Goal: Information Seeking & Learning: Learn about a topic

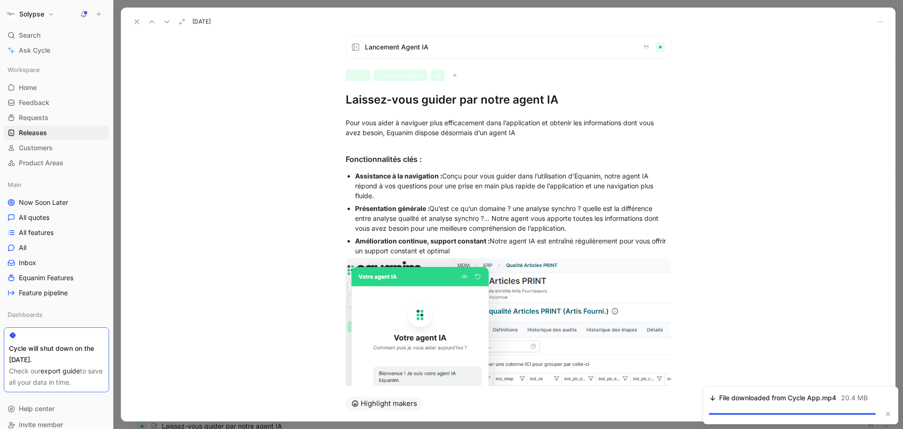
scroll to position [101, 0]
click at [397, 141] on div "Pour vous aider à naviguer plus efficacement dans l’application et obtenir les …" at bounding box center [508, 349] width 775 height 484
click at [367, 104] on h1 "Laissez-vous guider par notre agent IA" at bounding box center [509, 99] width 326 height 15
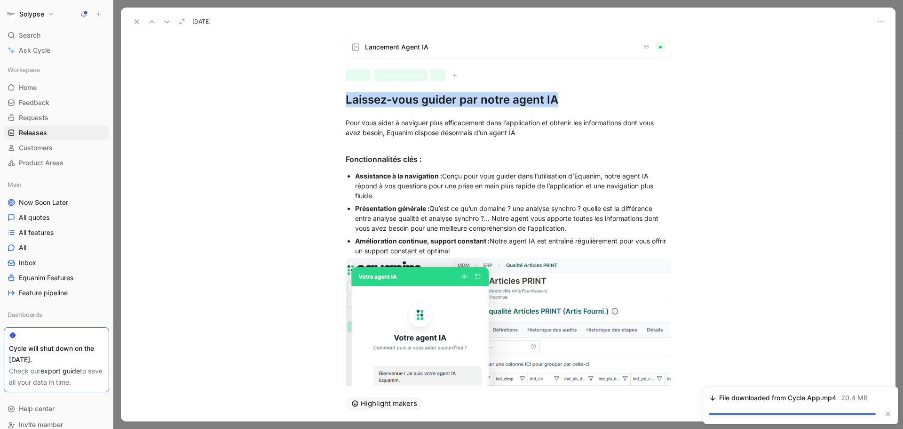
click at [367, 104] on h1 "Laissez-vous guider par notre agent IA" at bounding box center [509, 99] width 326 height 15
copy h1 "Laissez-vous guider par notre agent IA"
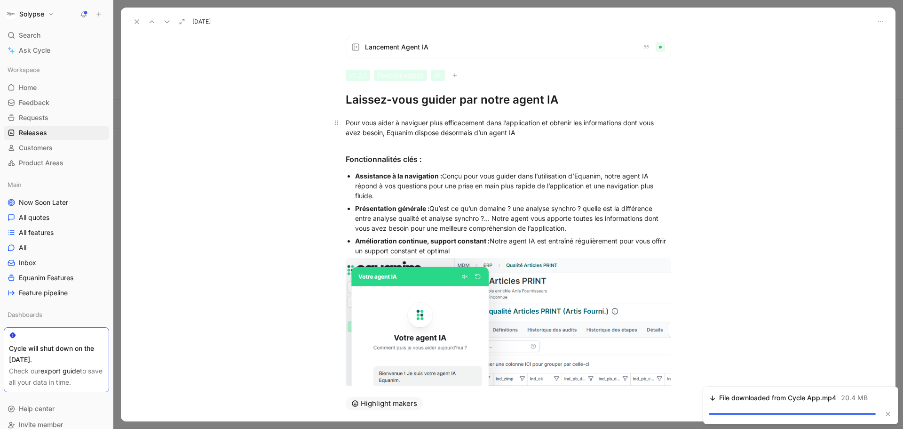
click at [434, 120] on div "Pour vous aider à naviguer plus efficacement dans l’application et obtenir les …" at bounding box center [509, 128] width 326 height 20
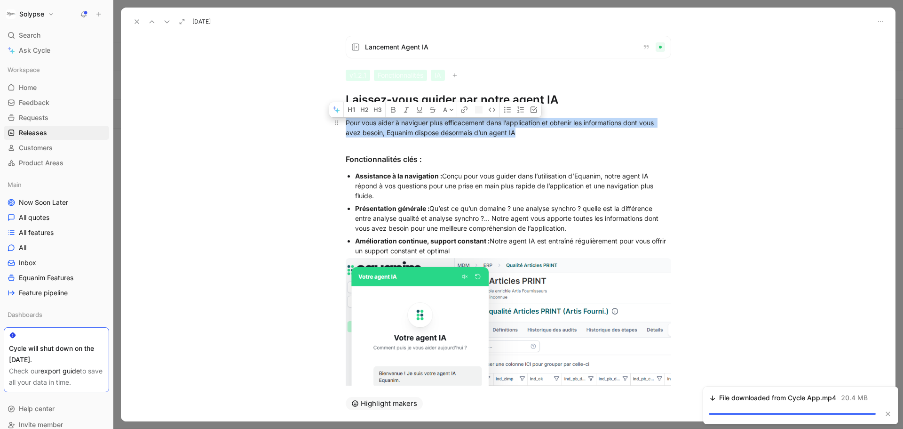
click at [434, 120] on div "Pour vous aider à naviguer plus efficacement dans l’application et obtenir les …" at bounding box center [509, 128] width 326 height 20
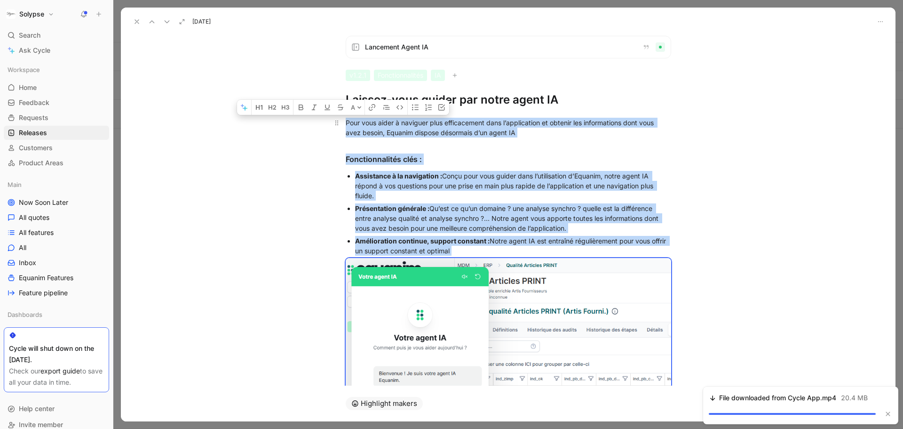
copy div "Pour vous aider à naviguer plus efficacement dans l’application et obtenir les …"
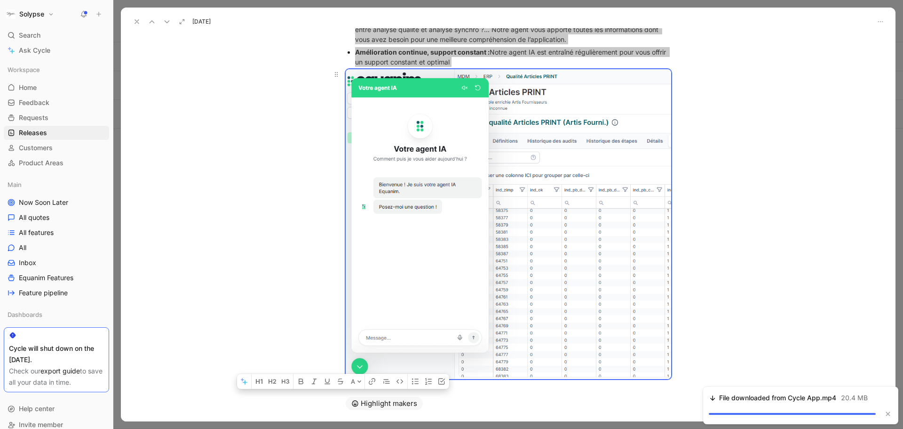
scroll to position [217, 0]
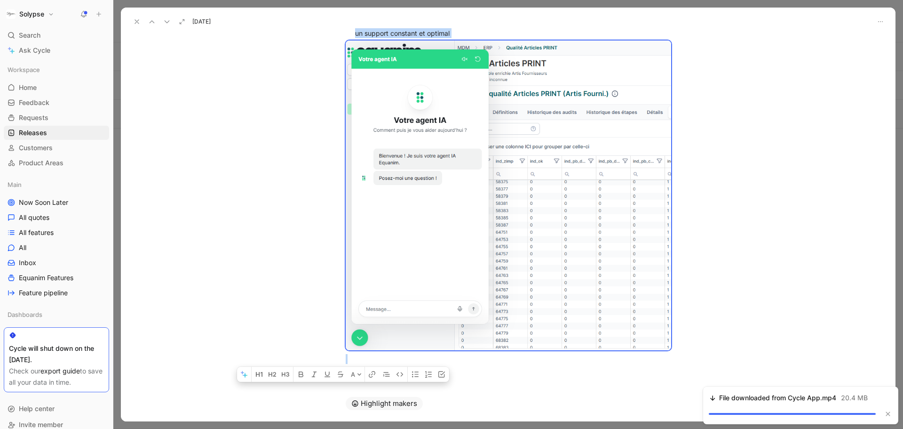
click at [137, 24] on icon at bounding box center [137, 22] width 8 height 8
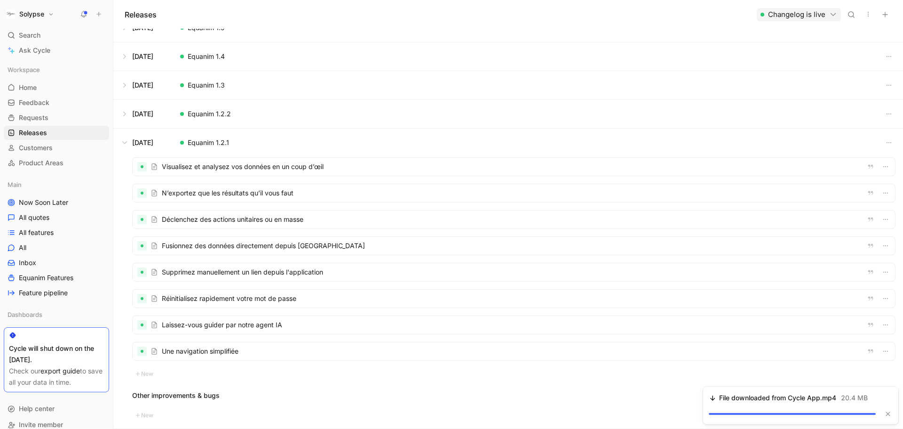
click at [225, 350] on div at bounding box center [514, 351] width 763 height 18
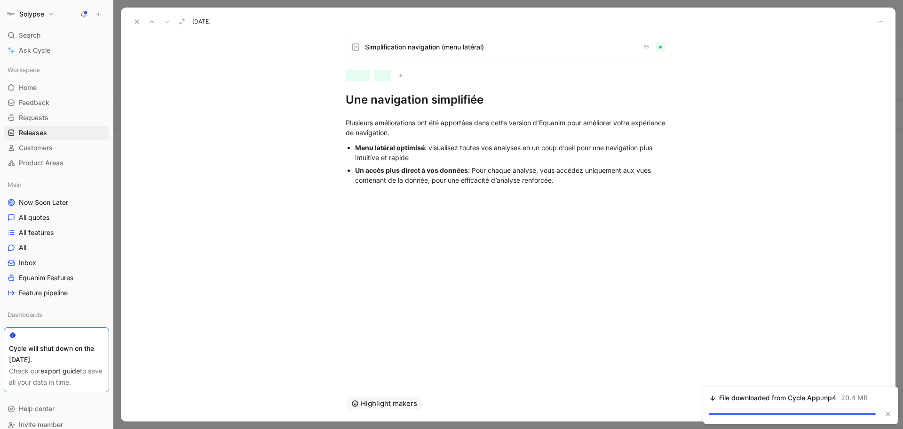
click at [135, 21] on icon at bounding box center [137, 22] width 8 height 8
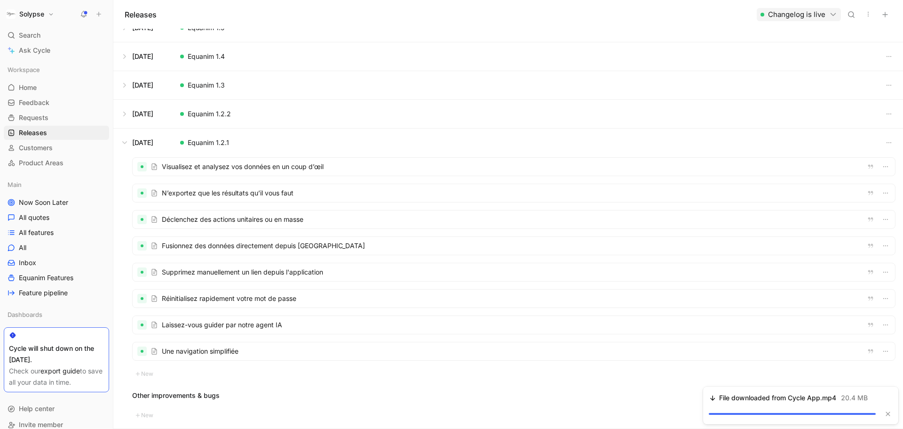
click at [122, 143] on button at bounding box center [508, 142] width 789 height 28
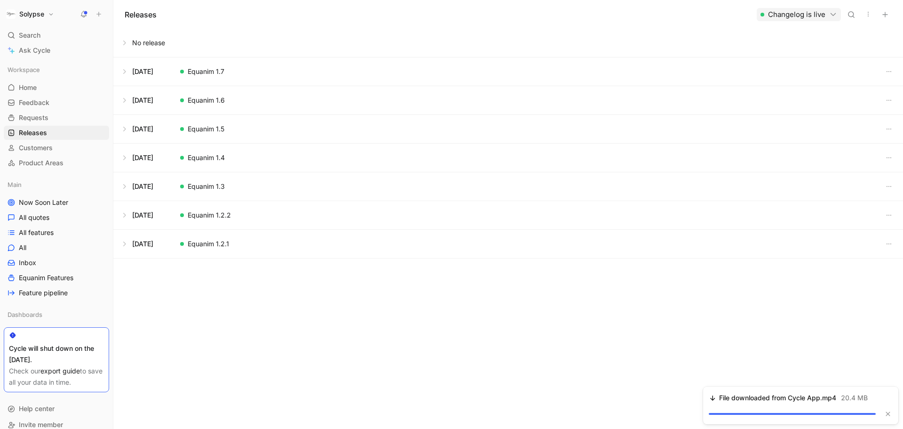
click at [124, 216] on button at bounding box center [508, 215] width 789 height 28
click at [203, 242] on div at bounding box center [514, 239] width 763 height 18
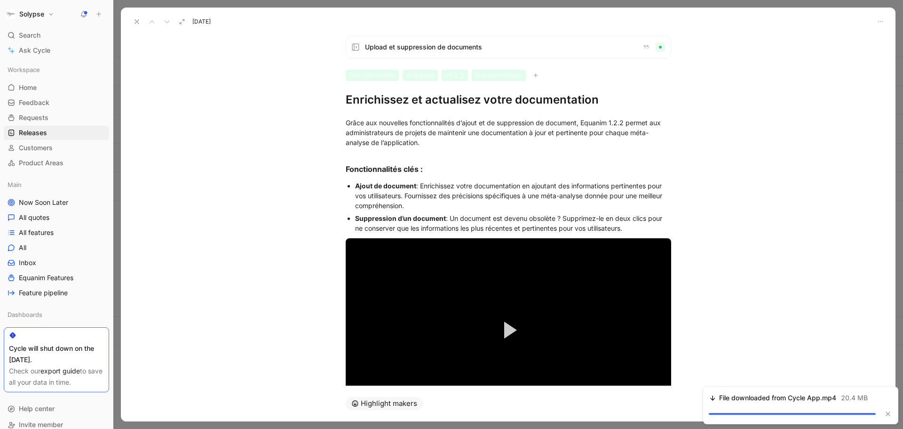
click at [378, 98] on h1 "Enrichissez et actualisez votre documentation" at bounding box center [509, 99] width 326 height 15
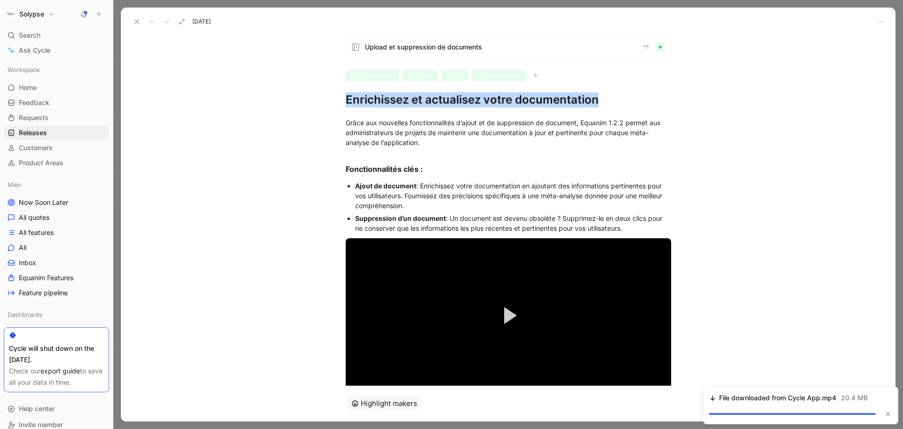
click at [378, 98] on h1 "Enrichissez et actualisez votre documentation" at bounding box center [509, 99] width 326 height 15
copy h1 "Enrichissez et actualisez votre documentation"
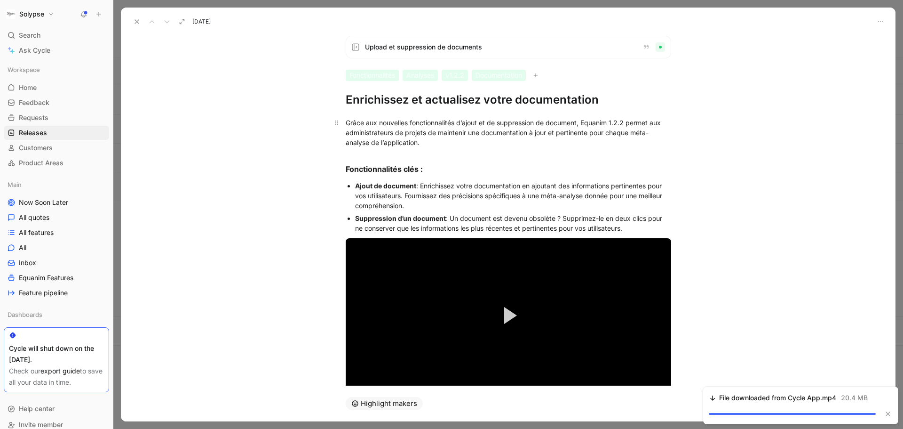
click at [365, 129] on div "Grâce aux nouvelles fonctionnalités d’ajout et de suppression de document, Equa…" at bounding box center [509, 133] width 326 height 30
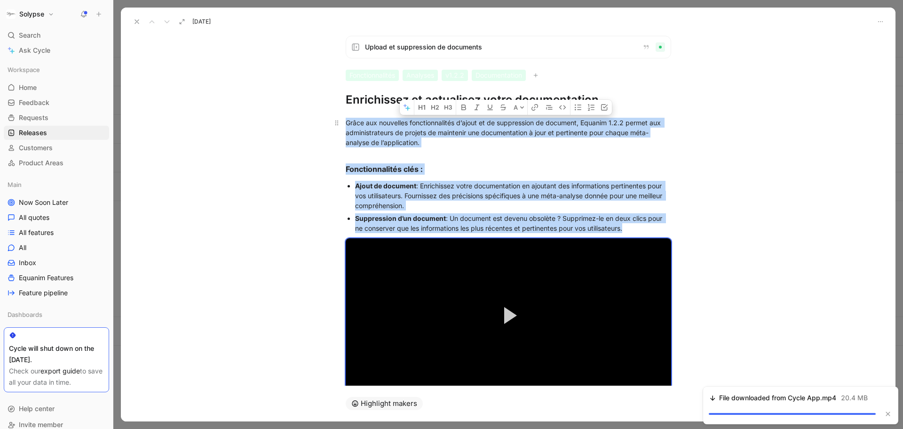
copy div "Grâce aux nouvelles fonctionnalités d’ajout et de suppression de document, Equa…"
click at [461, 258] on video "Video Player" at bounding box center [509, 315] width 326 height 155
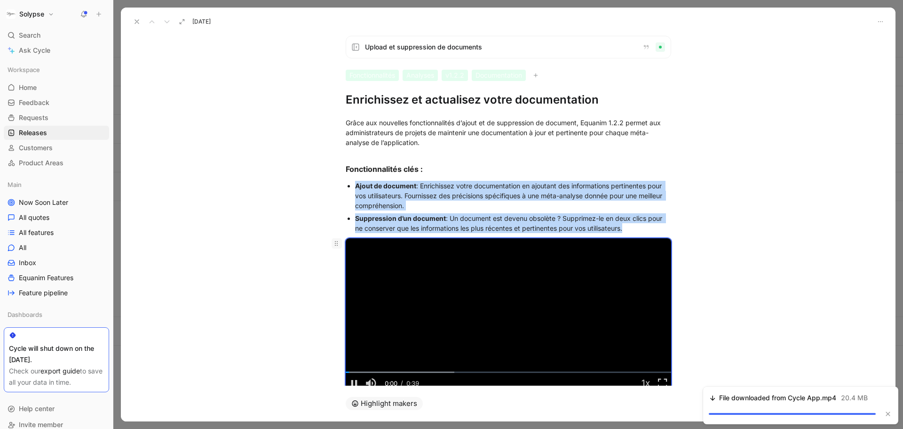
click at [335, 242] on icon at bounding box center [337, 243] width 8 height 8
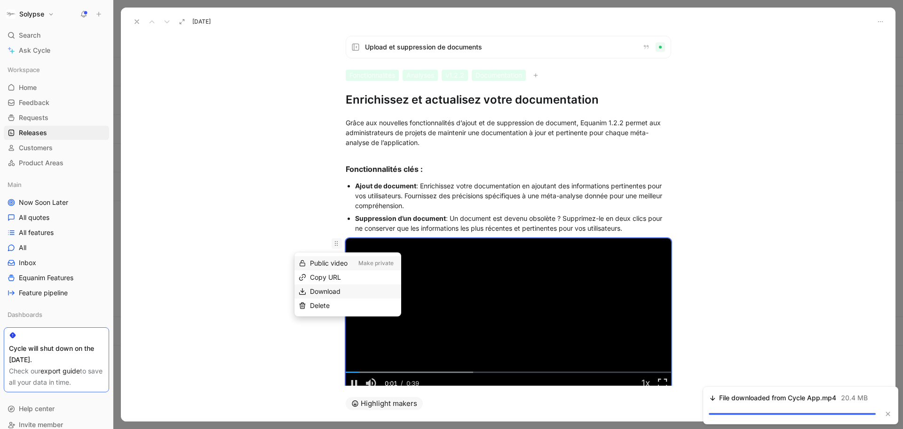
click at [325, 289] on span "Download" at bounding box center [325, 291] width 31 height 8
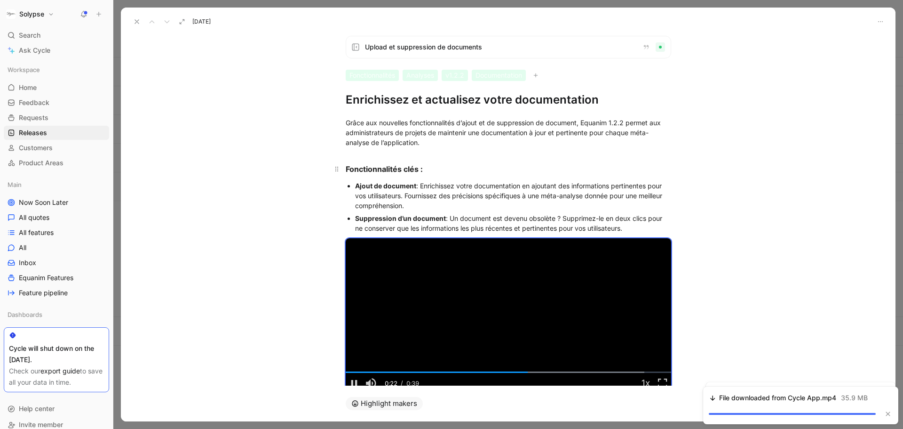
scroll to position [29, 0]
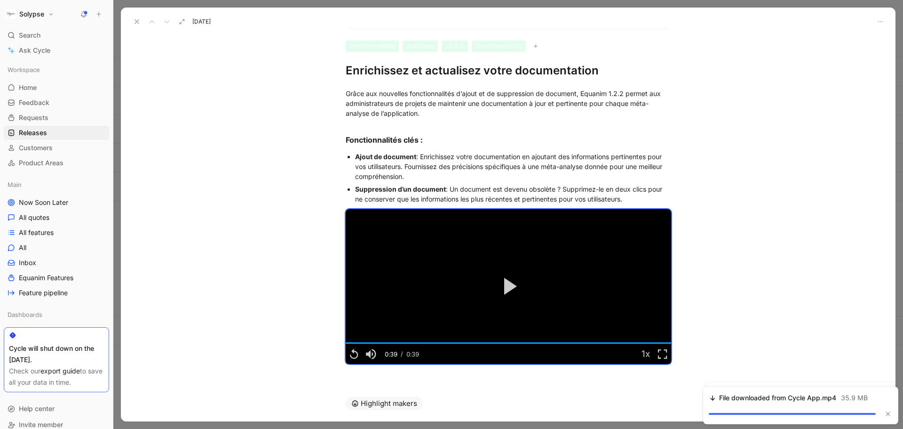
click at [135, 19] on icon at bounding box center [137, 22] width 8 height 8
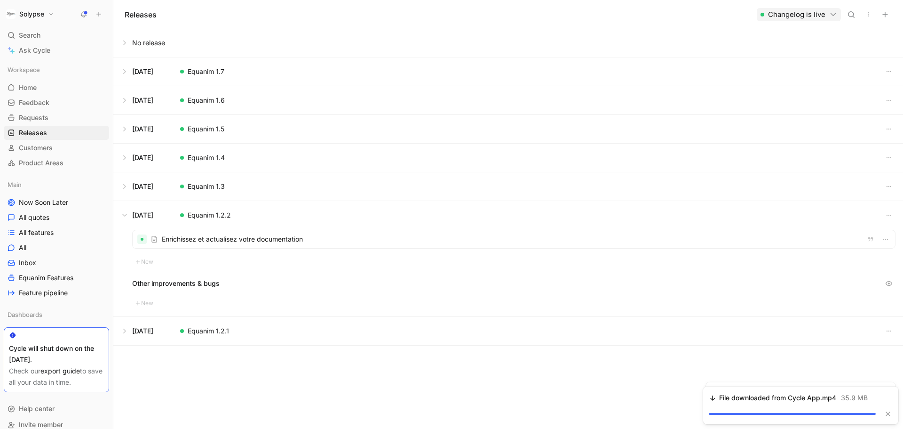
click at [123, 215] on button at bounding box center [508, 215] width 789 height 28
click at [125, 186] on button at bounding box center [508, 186] width 789 height 28
click at [207, 210] on div at bounding box center [514, 210] width 763 height 18
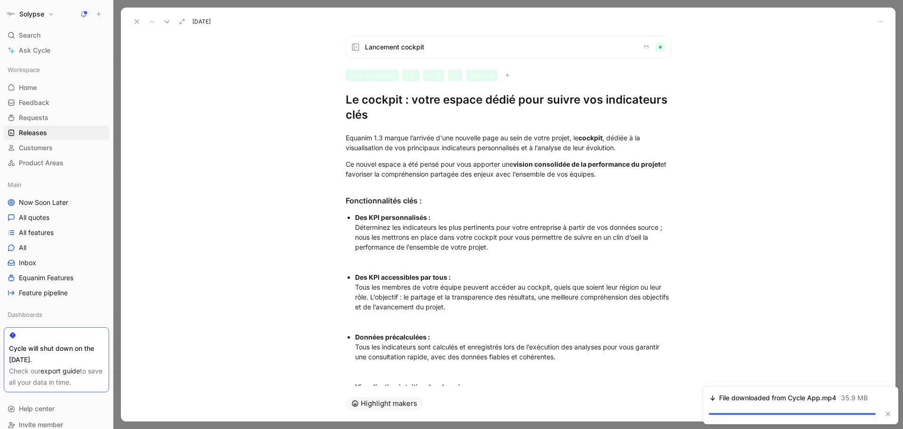
click at [361, 105] on h1 "Le cockpit : votre espace dédié pour suivre vos indicateurs clés" at bounding box center [509, 107] width 326 height 30
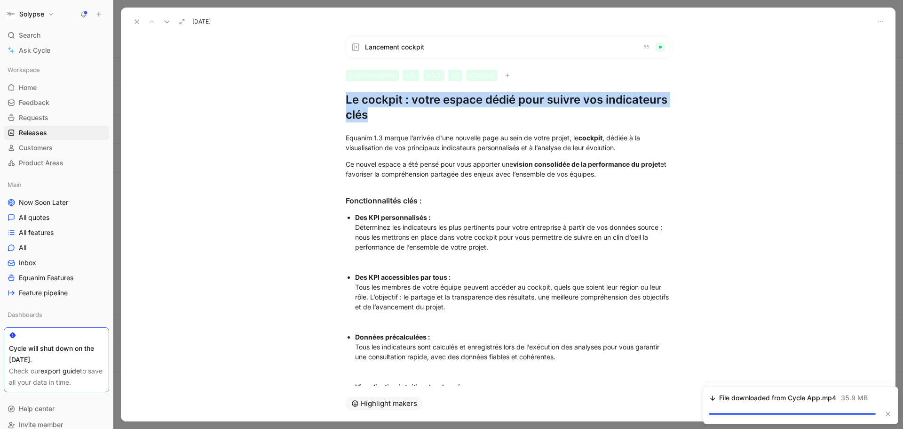
click at [361, 105] on h1 "Le cockpit : votre espace dédié pour suivre vos indicateurs clés" at bounding box center [509, 107] width 326 height 30
copy h1 "Le cockpit : votre espace dédié pour suivre vos indicateurs clés"
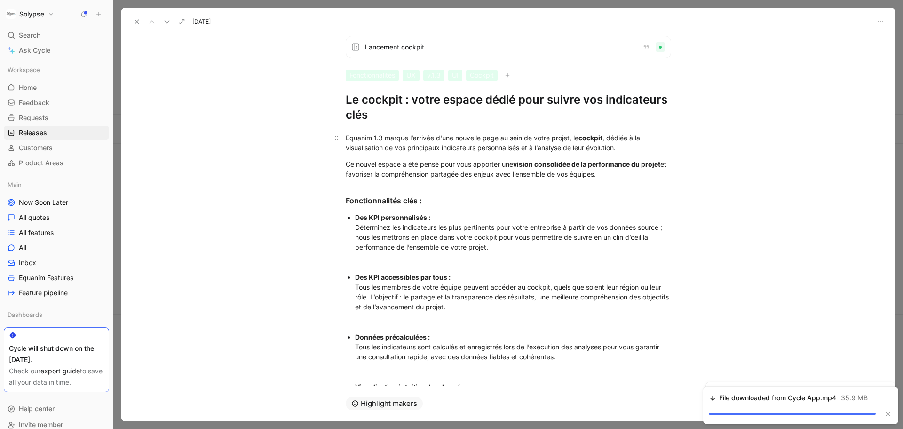
click at [366, 146] on div "Equanim 1.3 marque l’arrivée d'une nouvelle page au sein de votre projet, le co…" at bounding box center [509, 143] width 326 height 20
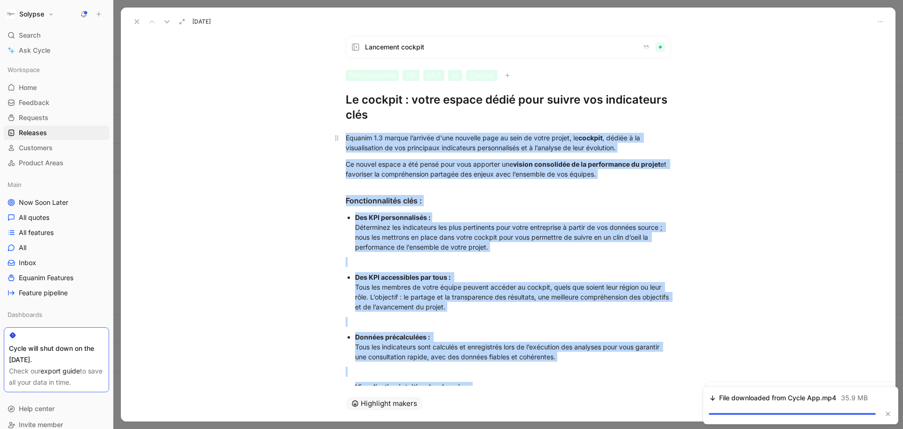
copy div "Loremip 2.4 dolors a’consect a'eli seddoeiu temp in utla et dolor magnaa, en ad…"
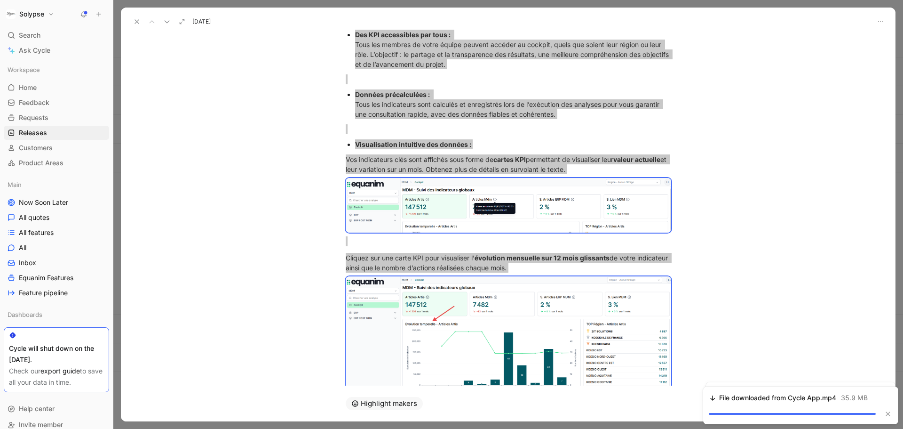
scroll to position [233, 0]
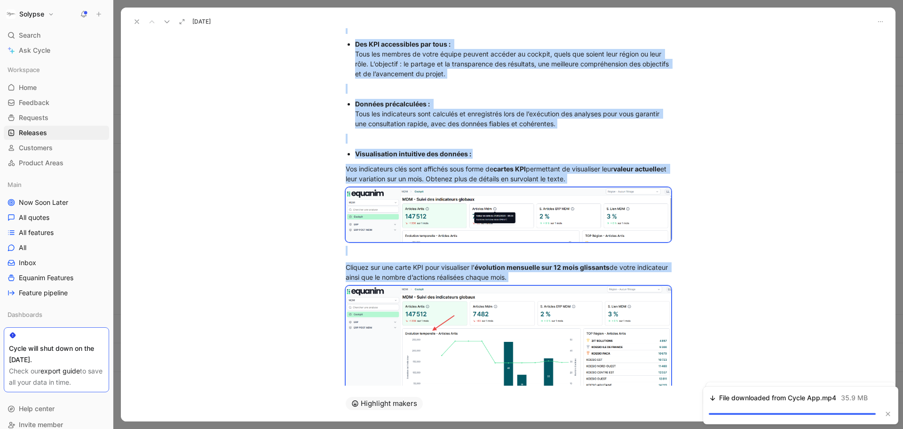
click at [139, 24] on icon at bounding box center [137, 22] width 8 height 8
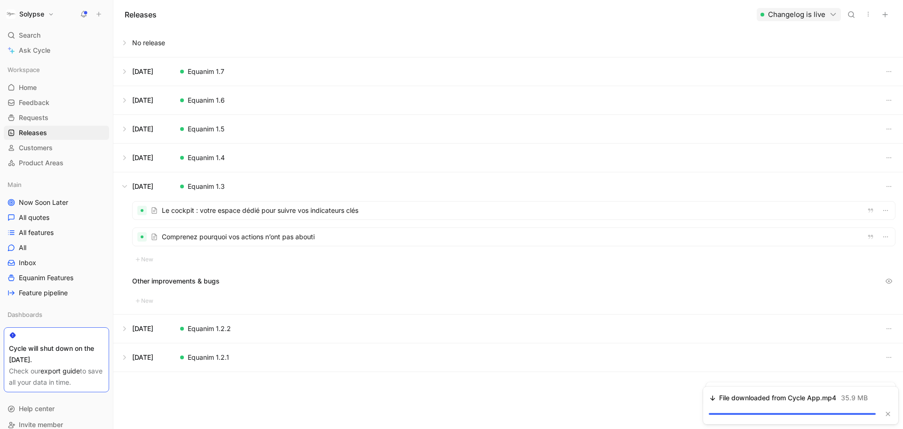
click at [262, 239] on div at bounding box center [514, 237] width 763 height 18
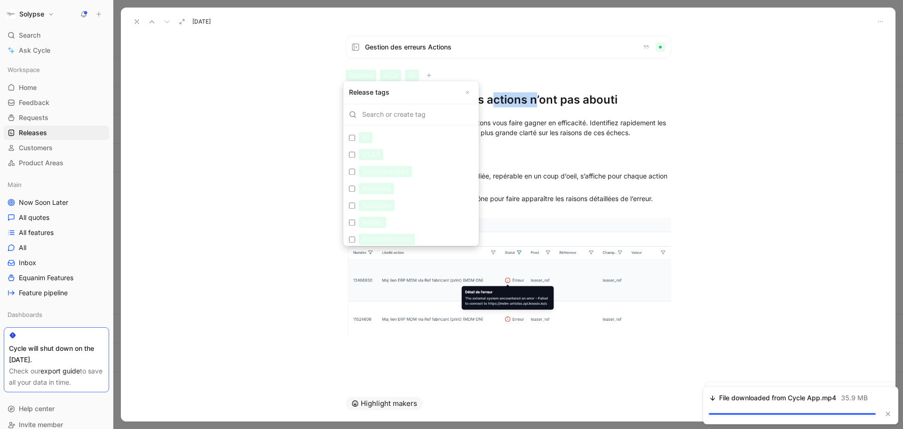
click at [503, 97] on h1 "Comprenez pourquoi vos actions n’ont pas abouti" at bounding box center [509, 99] width 326 height 15
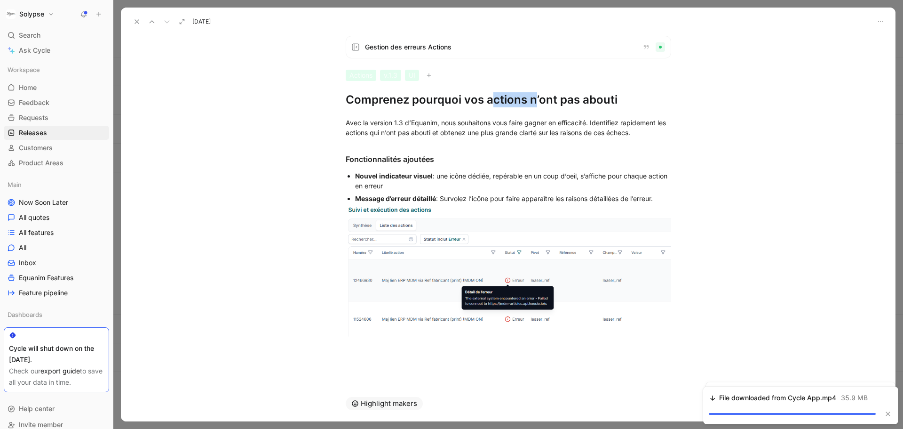
click at [503, 97] on h1 "Comprenez pourquoi vos actions n’ont pas abouti" at bounding box center [509, 99] width 326 height 15
copy h1 "Comprenez pourquoi vos actions n’ont pas abouti"
click at [376, 167] on h3 "Fonctionnalités ajoutées" at bounding box center [508, 154] width 361 height 27
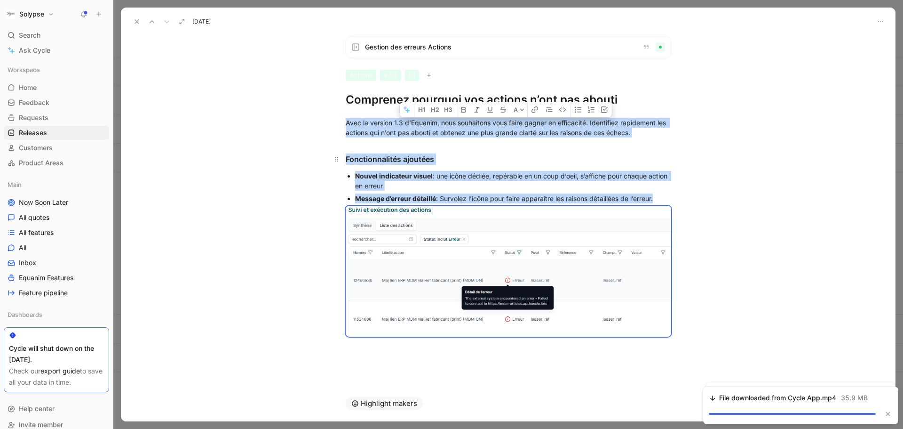
copy div "Avec la version 1.3 d’Equanim, nous souhaitons vous faire gagner en efficacité.…"
click at [396, 162] on span "Fonctionnalités ajoutées" at bounding box center [390, 158] width 88 height 9
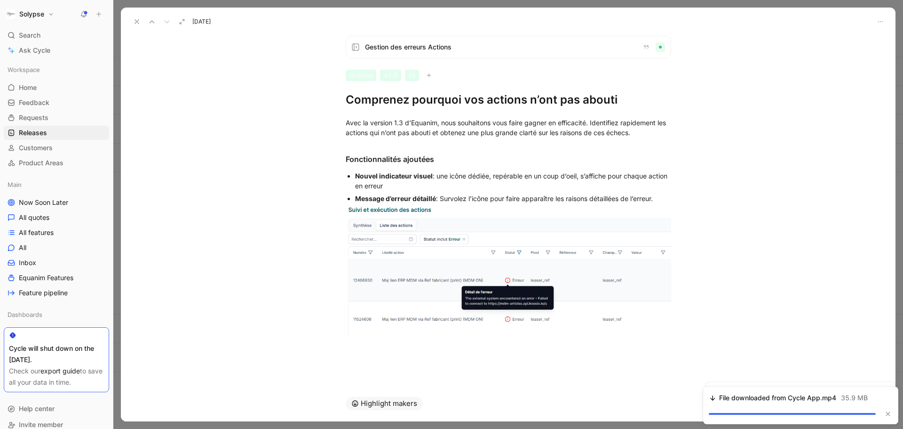
click at [139, 22] on icon at bounding box center [137, 22] width 8 height 8
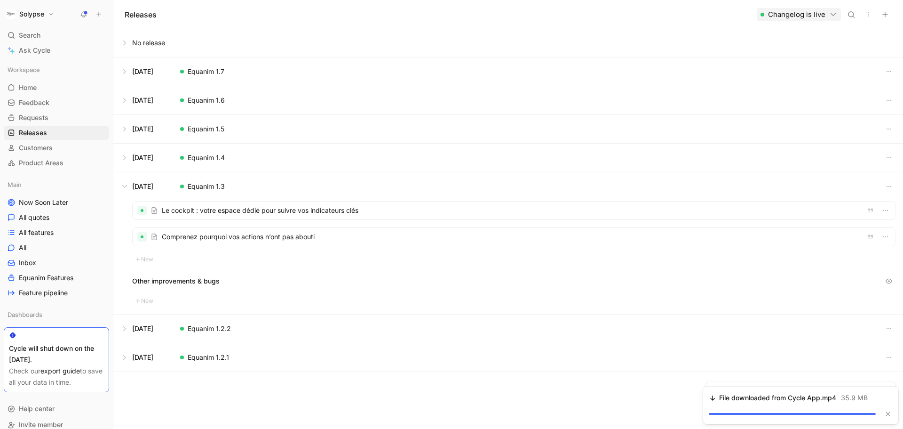
click at [126, 187] on button at bounding box center [508, 186] width 789 height 28
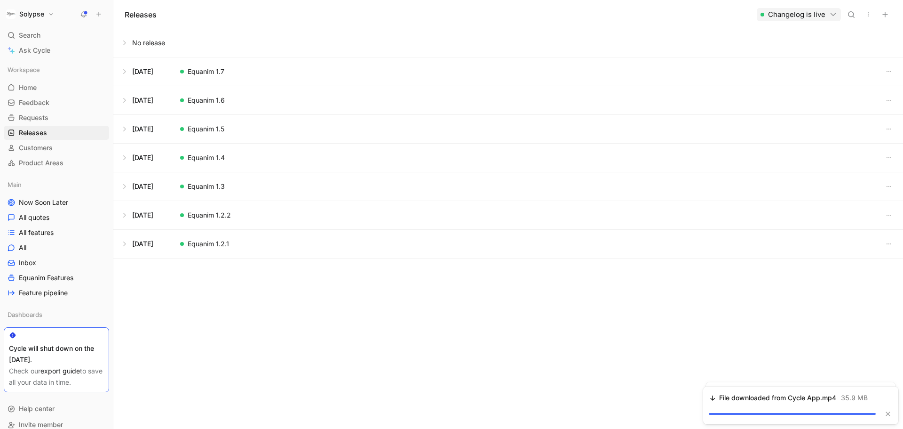
click at [124, 153] on button at bounding box center [508, 157] width 789 height 28
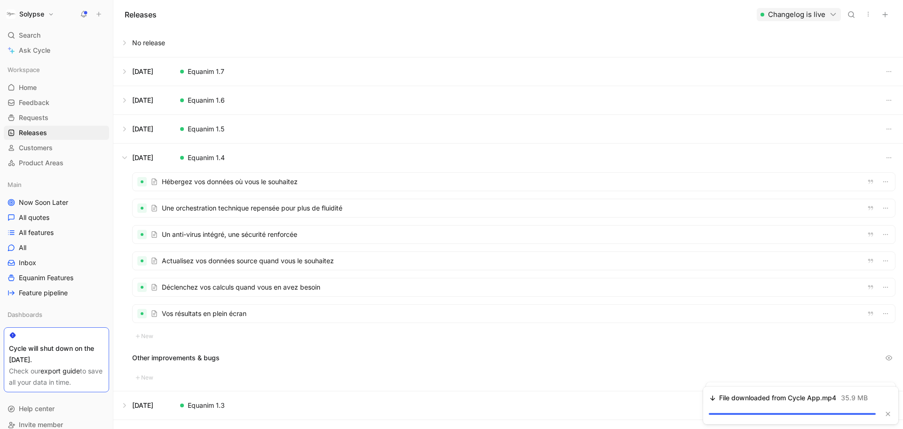
click at [205, 183] on div at bounding box center [514, 182] width 763 height 18
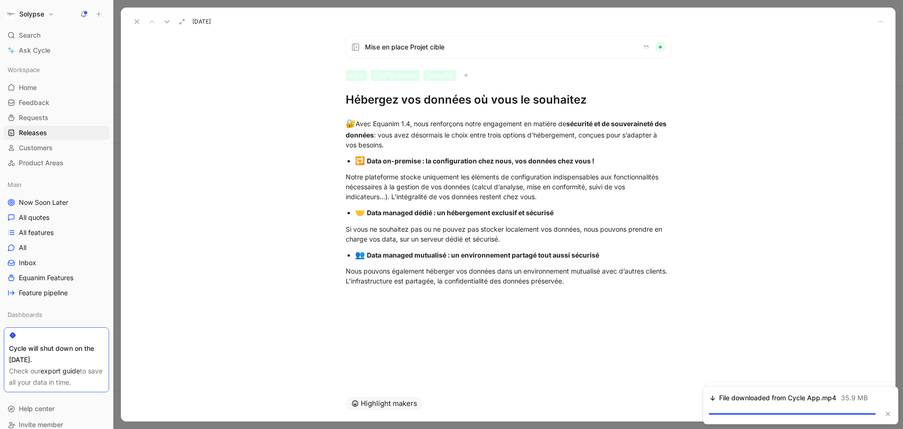
click at [372, 107] on h1 "Hébergez vos données où vous le souhaitez" at bounding box center [509, 99] width 326 height 15
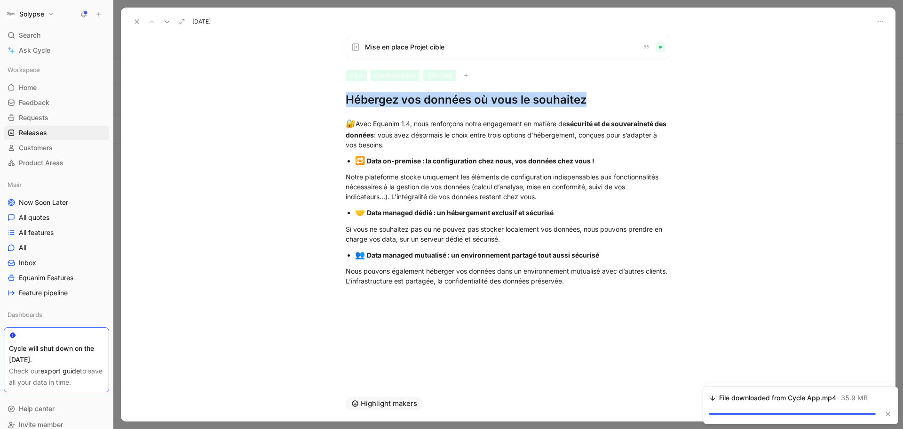
click at [372, 107] on h1 "Hébergez vos données où vous le souhaitez" at bounding box center [509, 99] width 326 height 15
copy h1 "Hébergez vos données où vous le souhaitez"
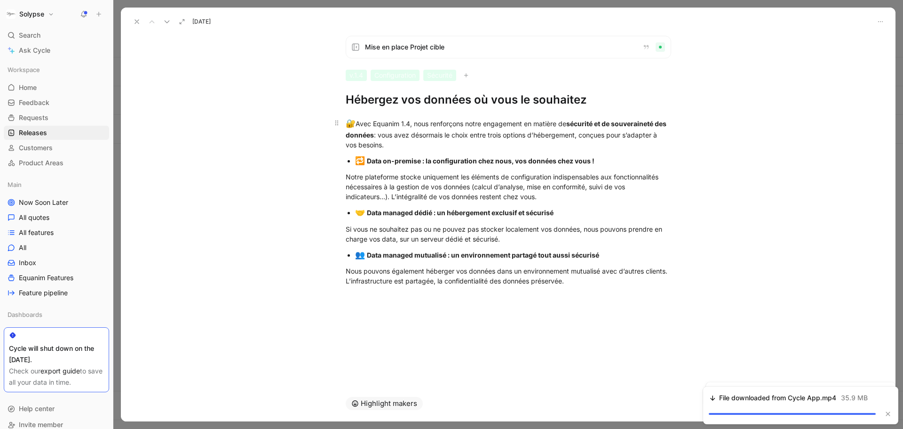
click at [385, 136] on div "🔐 Avec Equanim 1.4, nous renforçons notre engagement en matière de sécurité et …" at bounding box center [509, 134] width 326 height 32
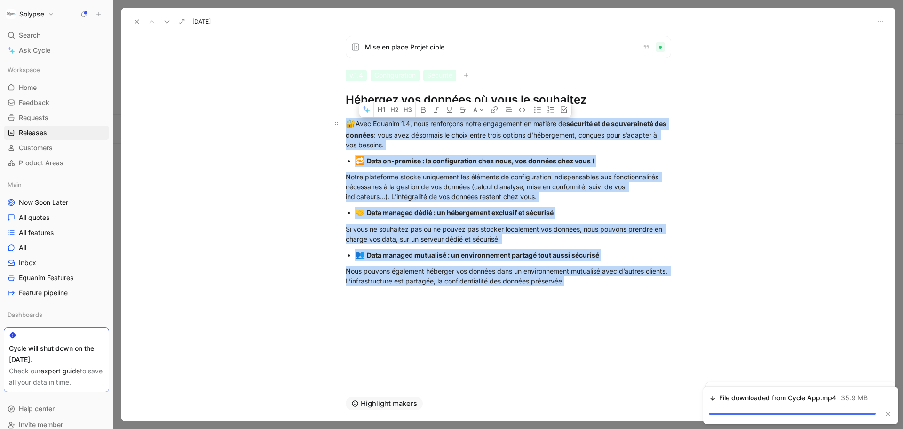
copy div "🔐 Lore Ipsumdo 1.0, sita consectetu adipi elitseddoe te incidid ut laboreet do …"
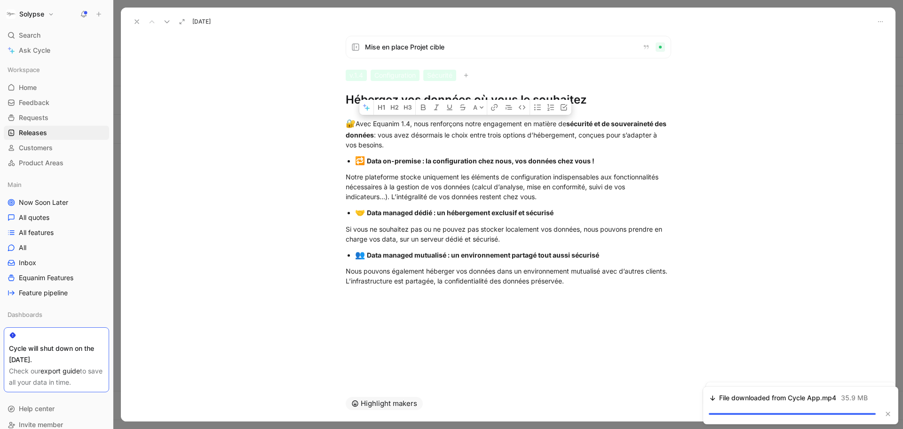
click at [232, 313] on div "Mise en place Projet cible v.1.4 Configuration Sécurité Hébergez vos données où…" at bounding box center [508, 206] width 775 height 357
click at [391, 125] on div "🔐 Avec Equanim 1.4, nous renforçons notre engagement en matière de sécurité et …" at bounding box center [509, 134] width 326 height 32
click at [130, 24] on button at bounding box center [136, 21] width 13 height 13
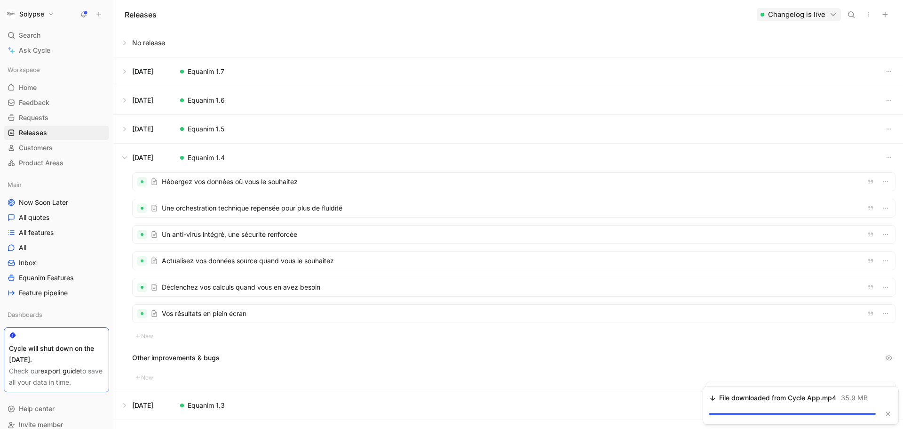
click at [208, 212] on div at bounding box center [514, 208] width 763 height 18
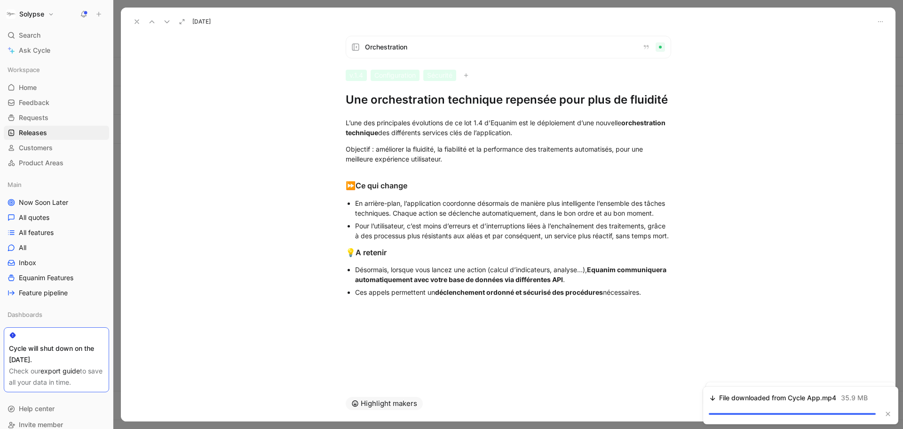
click at [388, 99] on h1 "Une orchestration technique repensée pour plus de fluidité" at bounding box center [509, 99] width 326 height 15
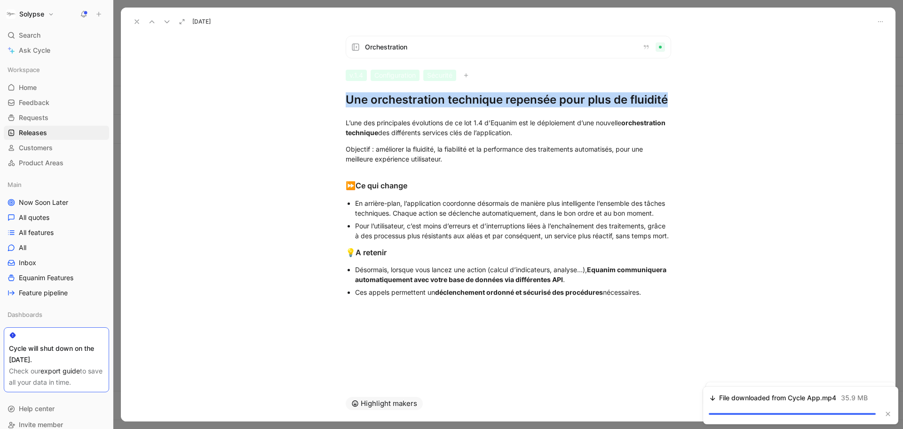
click at [388, 99] on h1 "Une orchestration technique repensée pour plus de fluidité" at bounding box center [509, 99] width 326 height 15
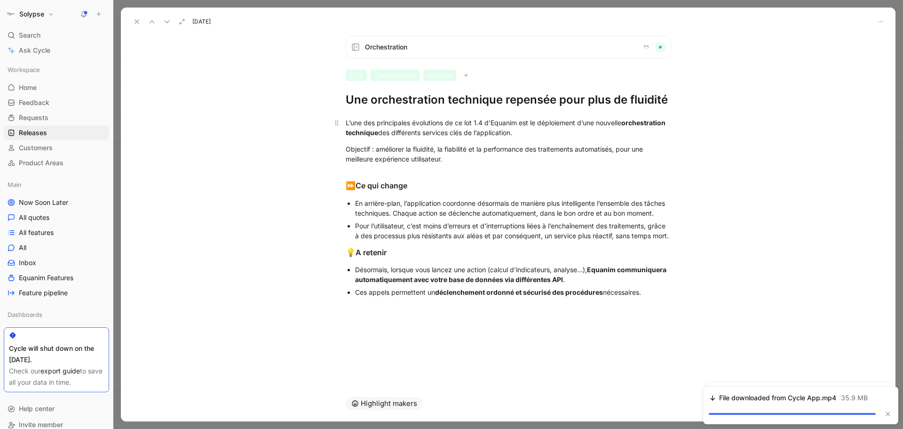
click at [357, 133] on strong "orchestration technique" at bounding box center [506, 128] width 321 height 18
click at [134, 23] on icon at bounding box center [137, 22] width 8 height 8
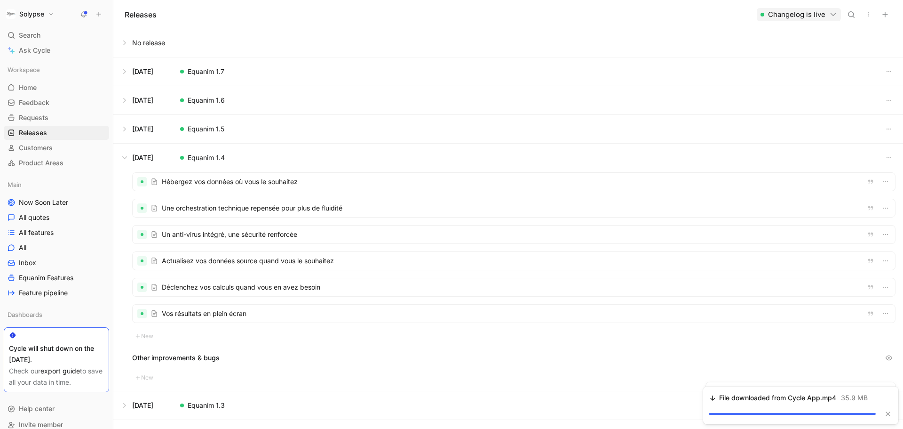
click at [250, 233] on div at bounding box center [514, 234] width 763 height 18
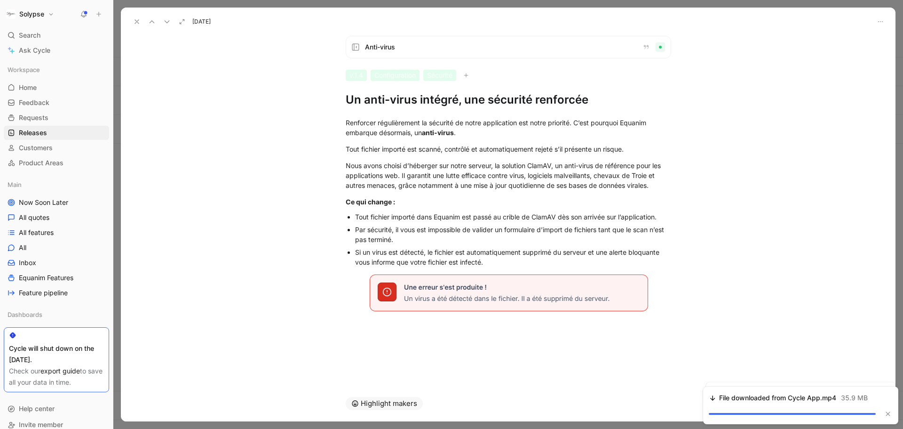
click at [403, 98] on h1 "Un anti-virus intégré, une sécurité renforcée" at bounding box center [509, 99] width 326 height 15
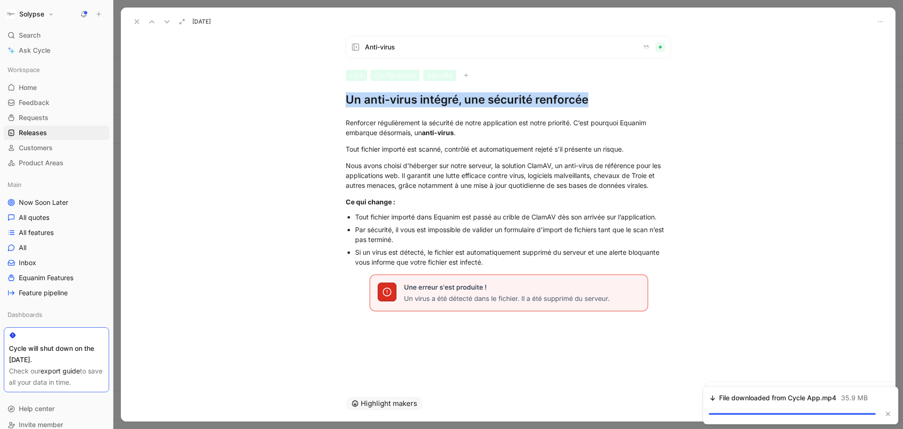
click at [403, 98] on h1 "Un anti-virus intégré, une sécurité renforcée" at bounding box center [509, 99] width 326 height 15
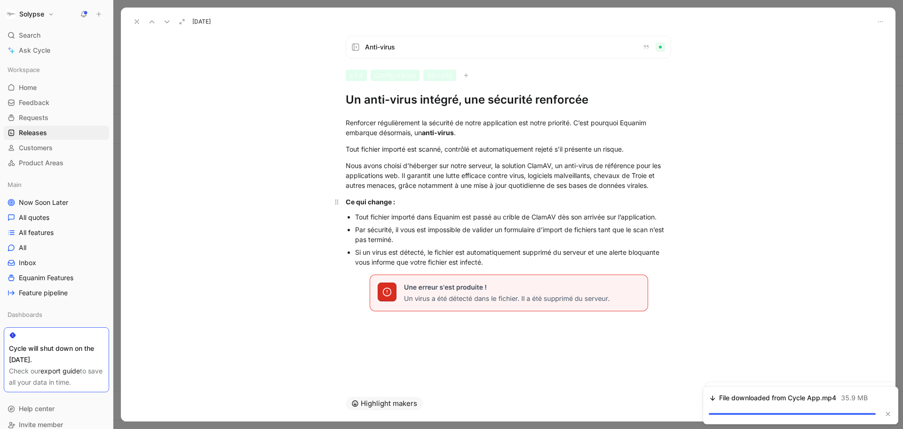
click at [374, 209] on p "Ce qui change :" at bounding box center [508, 202] width 361 height 16
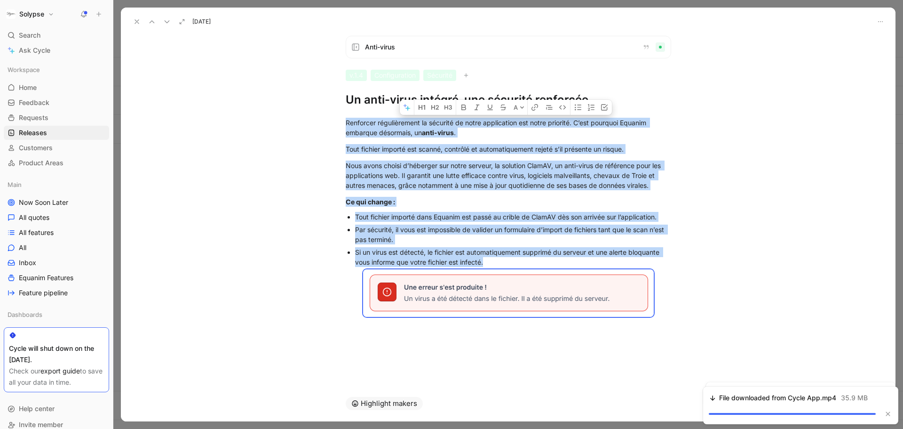
click at [137, 22] on use at bounding box center [137, 22] width 4 height 4
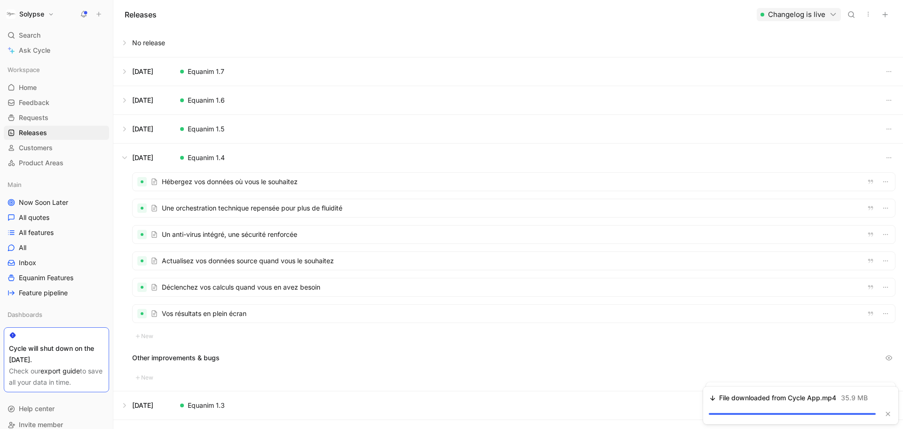
click at [238, 267] on div at bounding box center [514, 261] width 763 height 18
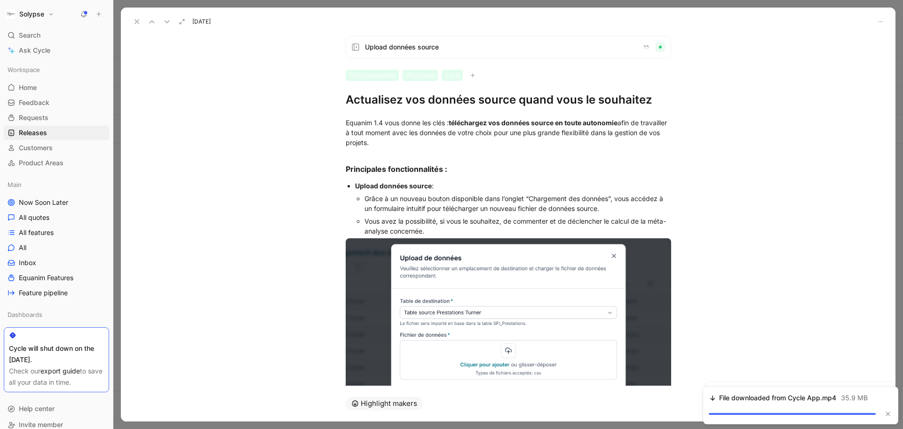
click at [379, 99] on h1 "Actualisez vos données source quand vous le souhaitez" at bounding box center [509, 99] width 326 height 15
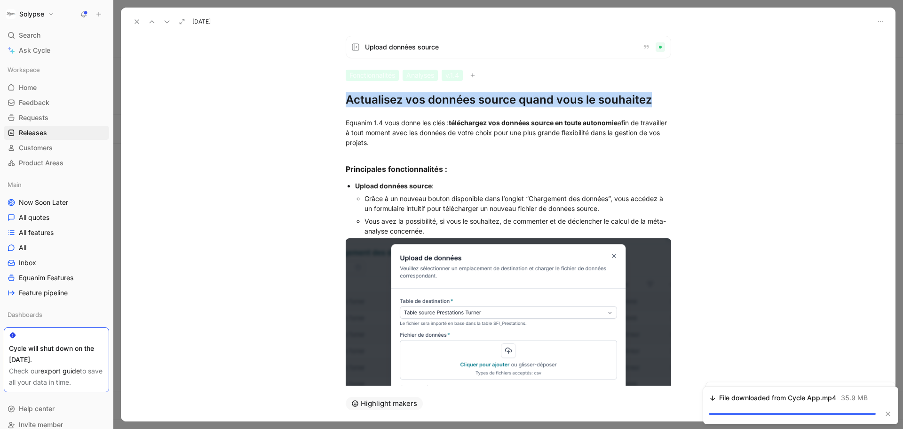
click at [379, 99] on h1 "Actualisez vos données source quand vous le souhaitez" at bounding box center [509, 99] width 326 height 15
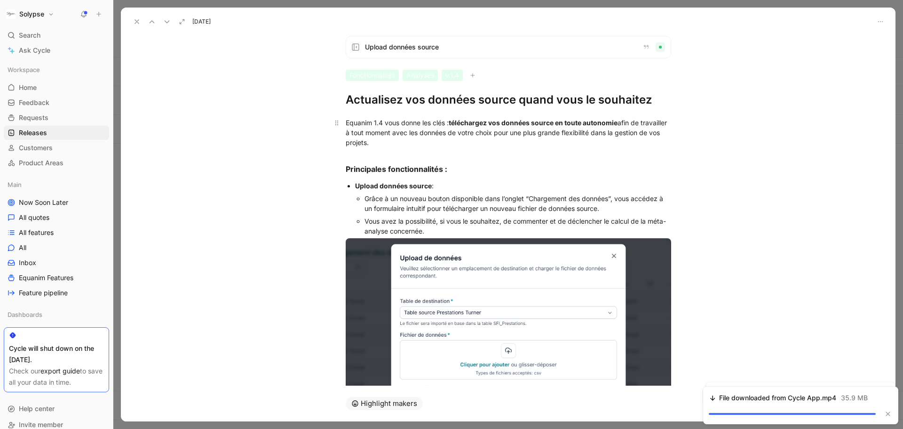
click at [383, 135] on div "Equanim 1.4 vous donne les clés : téléchargez vos données source en toute auton…" at bounding box center [509, 133] width 326 height 30
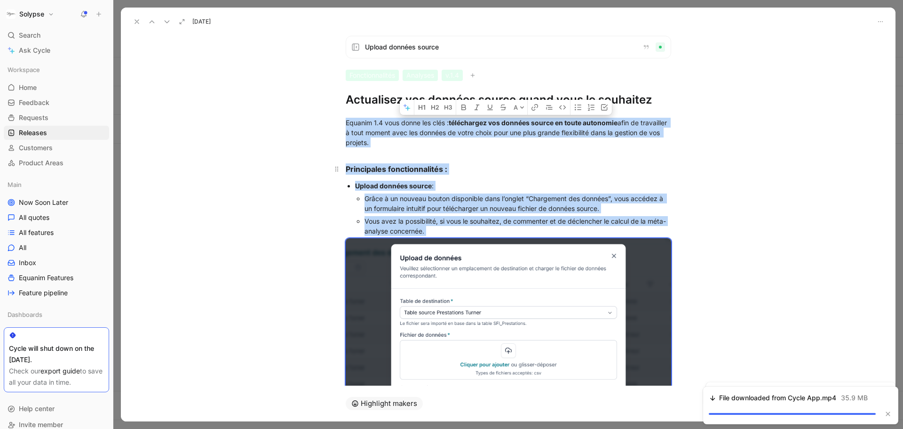
click at [414, 170] on strong "Principales fonctionnalités :" at bounding box center [397, 168] width 102 height 9
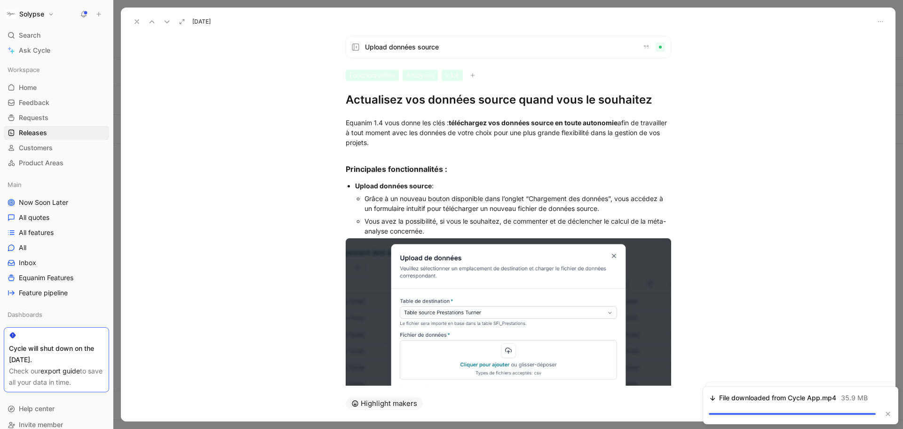
click at [417, 199] on div "Grâce à un nouveau bouton disponible dans l’onglet “Chargement des données”, vo…" at bounding box center [518, 203] width 307 height 20
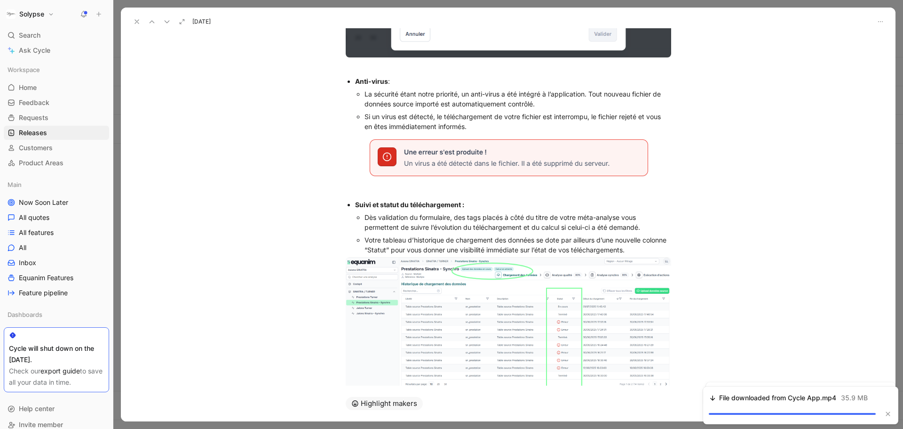
scroll to position [464, 0]
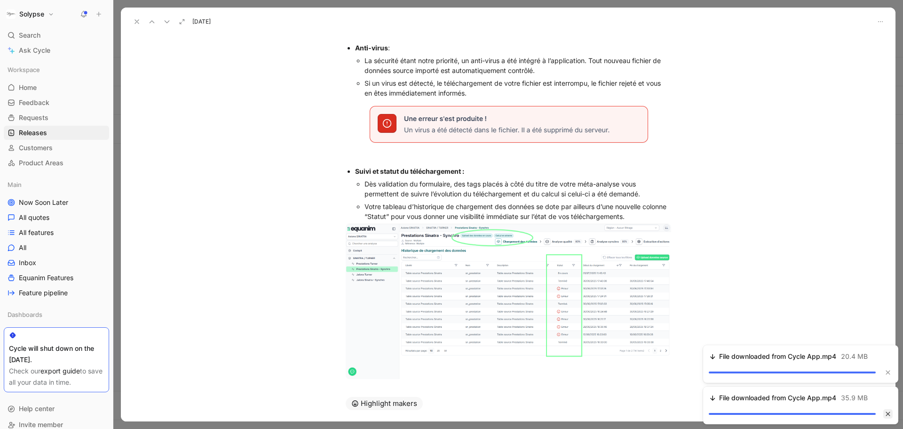
click at [889, 416] on button "button" at bounding box center [888, 413] width 9 height 9
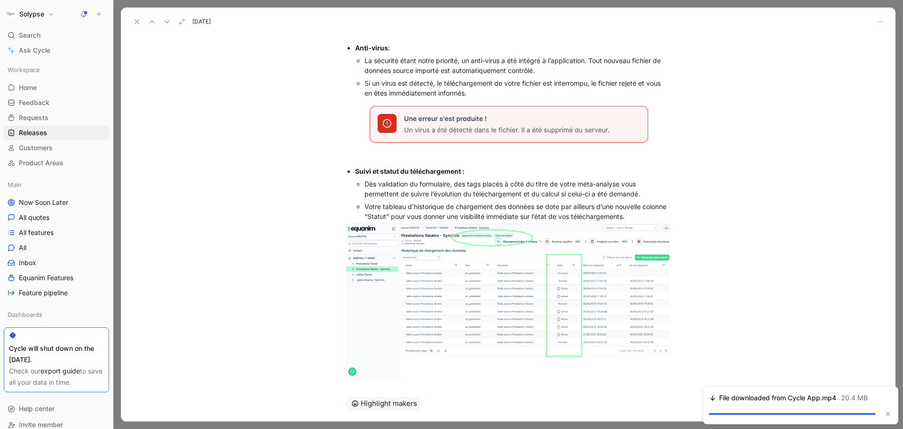
scroll to position [476, 0]
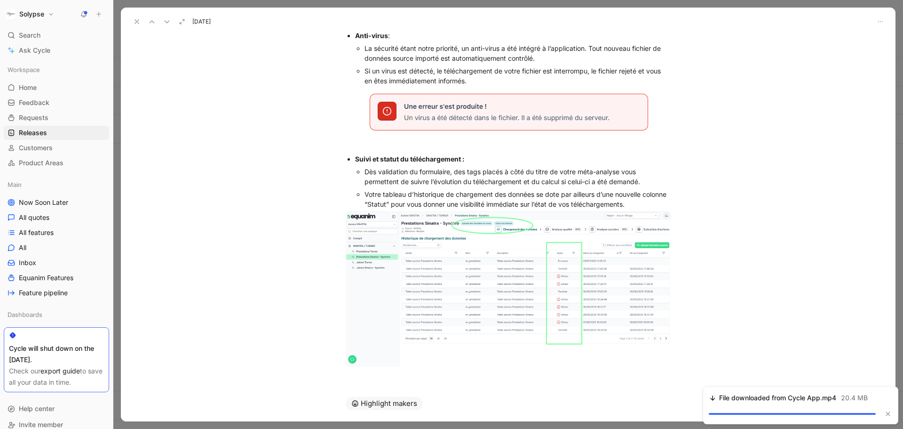
click at [138, 26] on button at bounding box center [136, 21] width 13 height 13
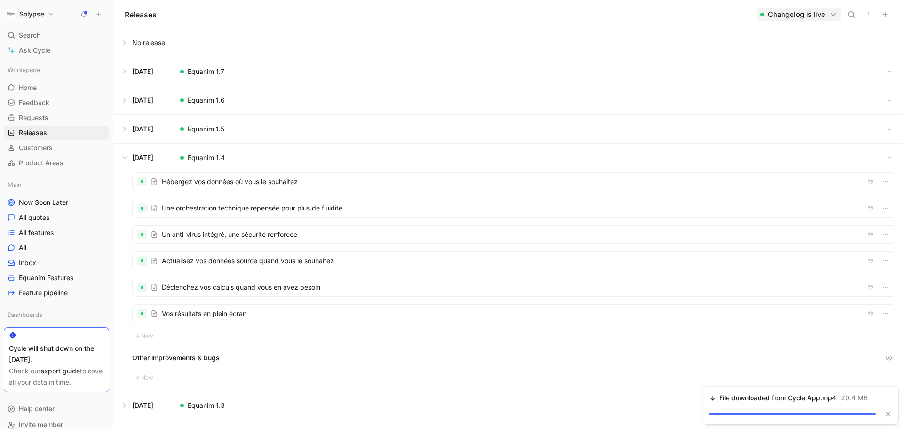
click at [240, 289] on div at bounding box center [514, 287] width 763 height 18
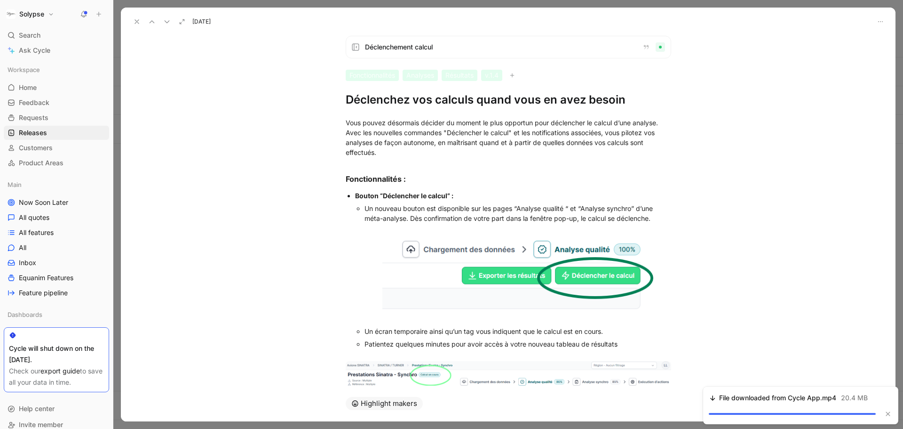
click at [383, 102] on h1 "Déclenchez vos calculs quand vous en avez besoin" at bounding box center [509, 99] width 326 height 15
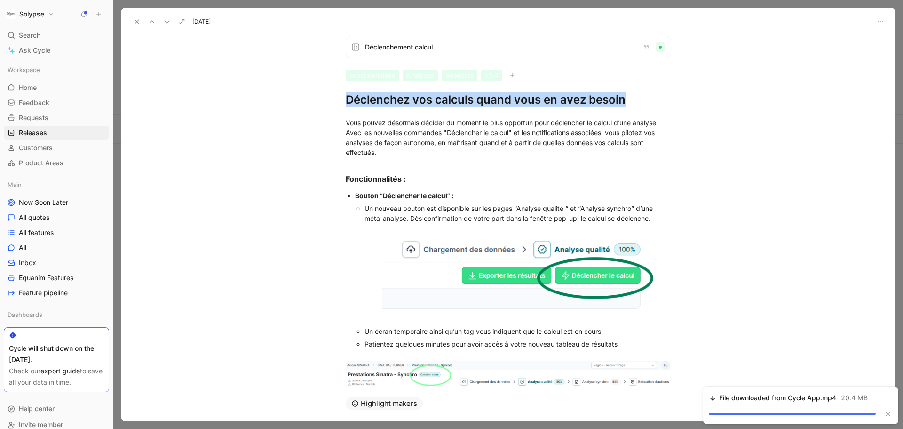
click at [383, 102] on h1 "Déclenchez vos calculs quand vous en avez besoin" at bounding box center [509, 99] width 326 height 15
click at [395, 164] on h3 "Fonctionnalités :" at bounding box center [508, 174] width 361 height 27
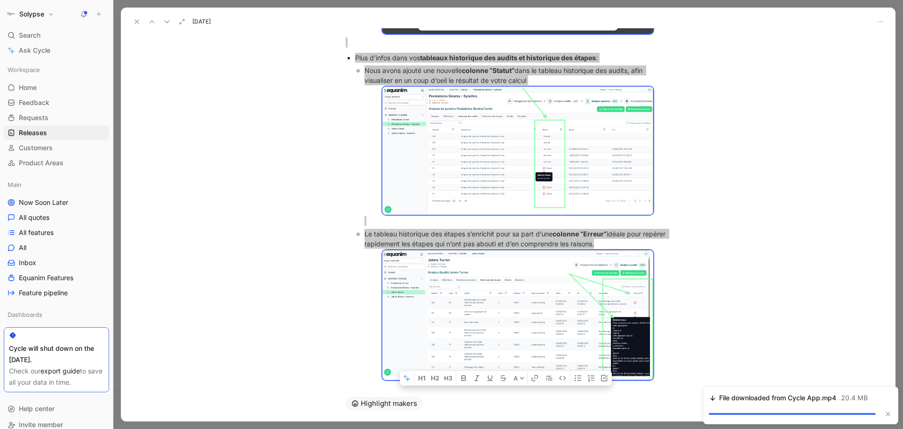
scroll to position [1154, 0]
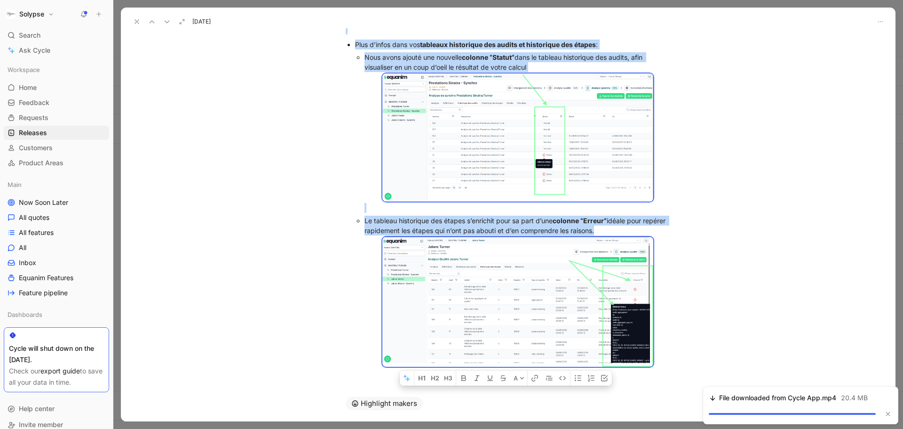
click at [139, 24] on icon at bounding box center [137, 22] width 8 height 8
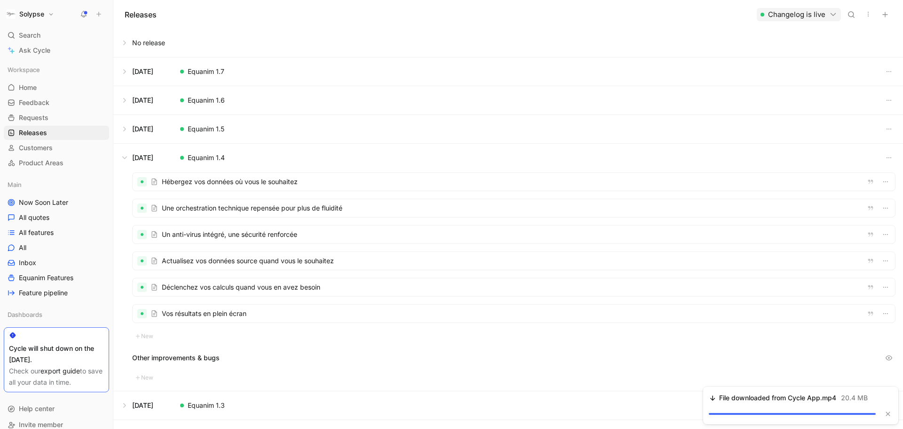
click at [206, 316] on div at bounding box center [514, 313] width 763 height 18
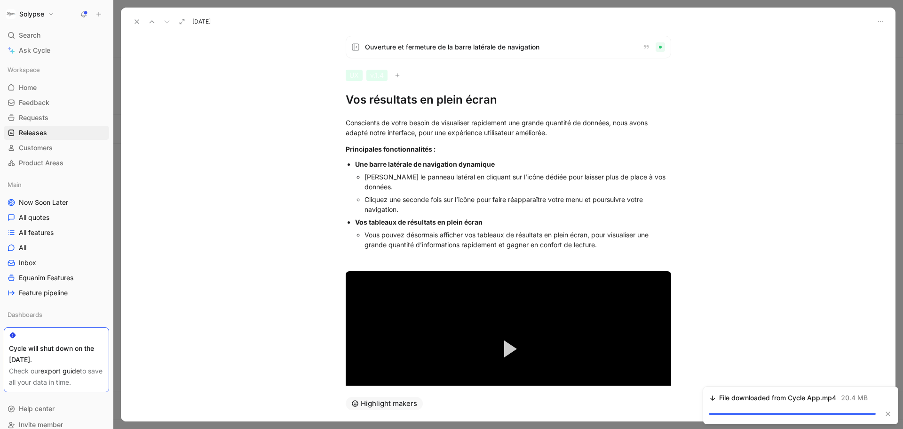
click at [425, 104] on h1 "Vos résultats en plein écran" at bounding box center [509, 99] width 326 height 15
click at [371, 182] on div "[PERSON_NAME] le panneau latéral en cliquant sur l’icône dédiée pour laisser pl…" at bounding box center [518, 182] width 307 height 20
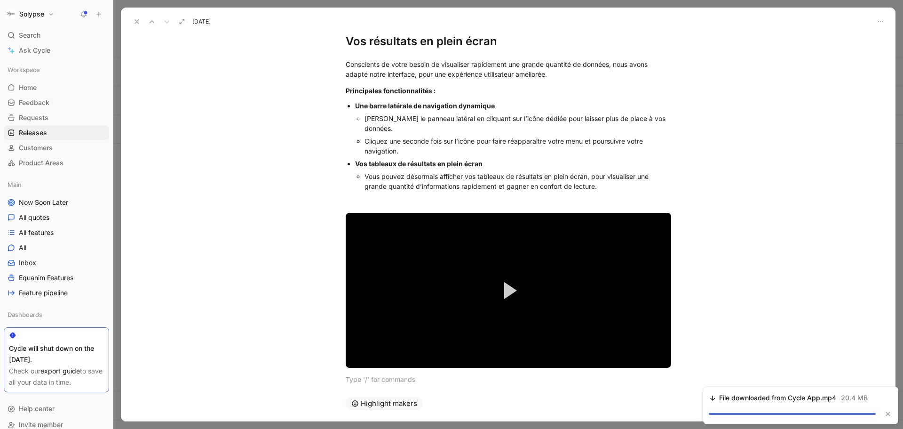
click at [365, 146] on div "Cliquez une seconde fois sur l’icône pour faire réapparaître votre menu et pour…" at bounding box center [518, 146] width 307 height 20
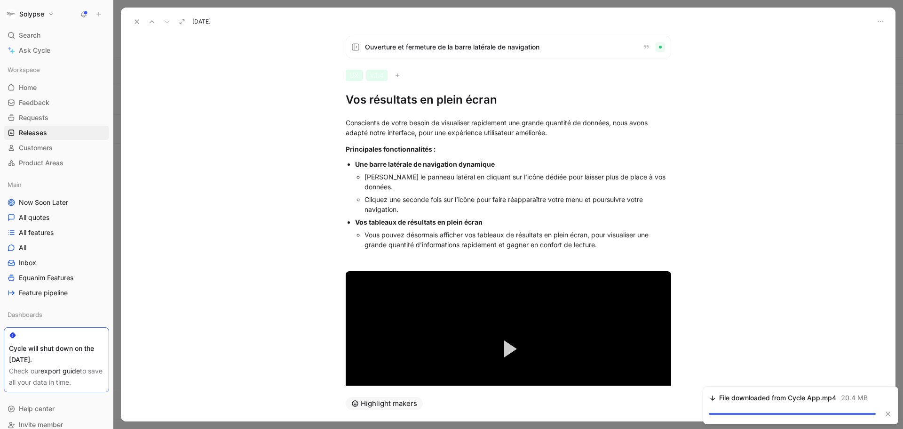
scroll to position [79, 0]
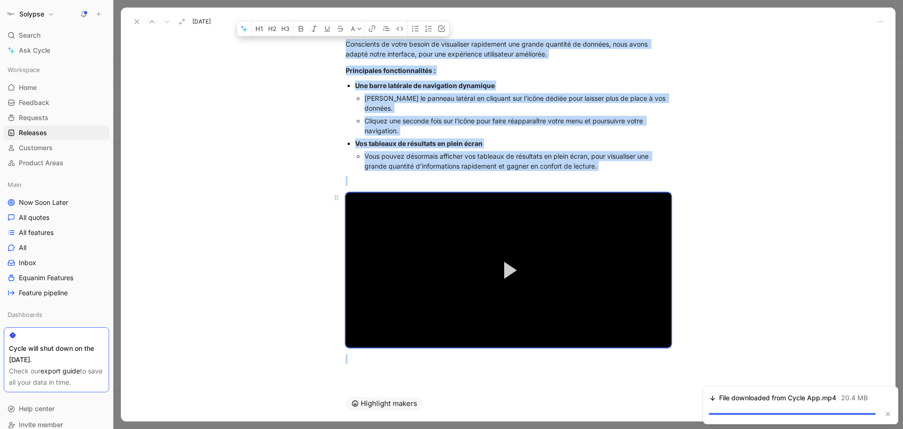
click at [396, 197] on video "Video Player" at bounding box center [509, 269] width 326 height 155
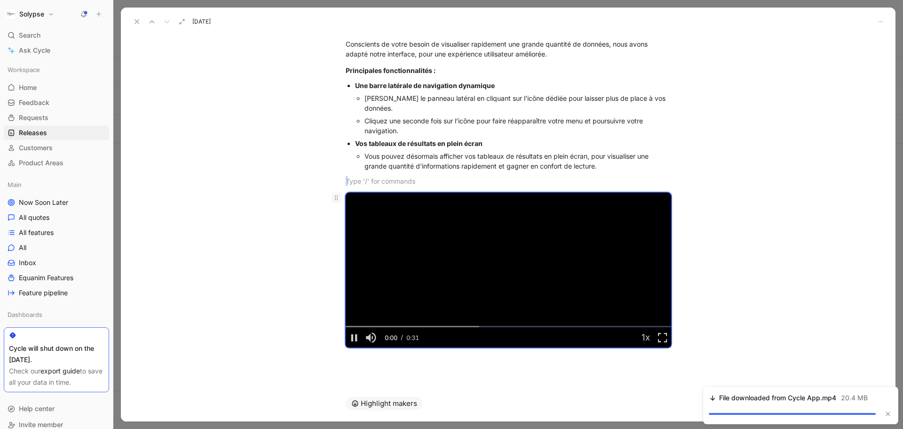
click at [335, 195] on icon at bounding box center [337, 198] width 8 height 8
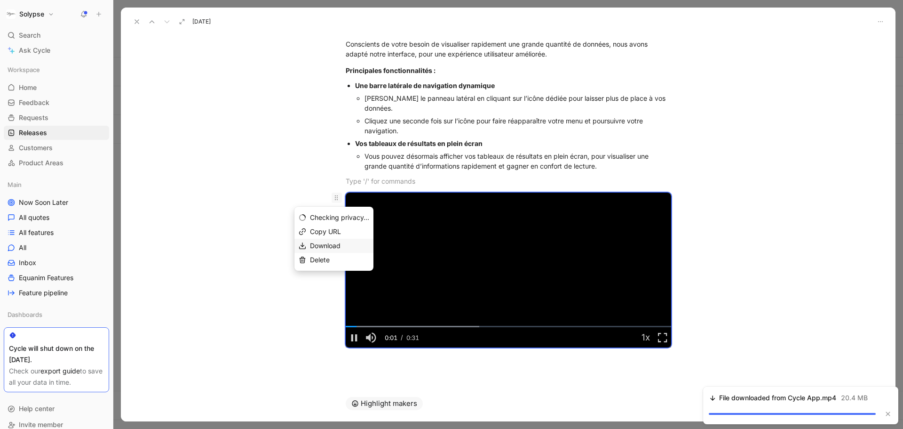
click at [315, 243] on span "Download" at bounding box center [325, 245] width 31 height 8
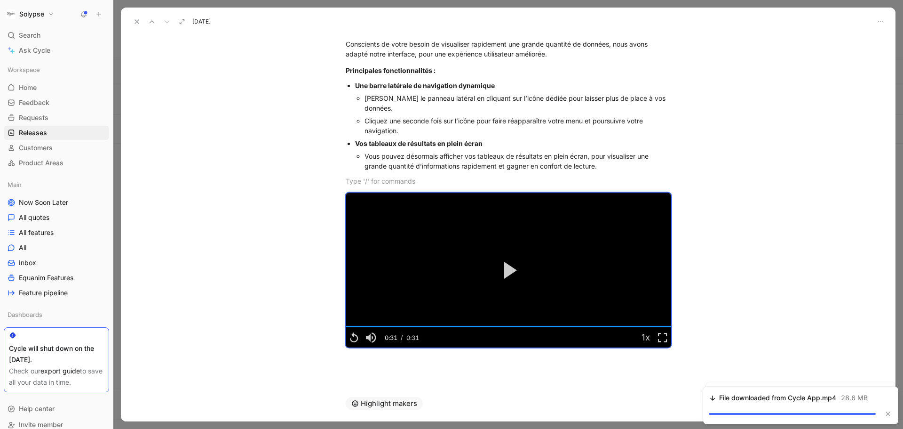
click at [141, 16] on button at bounding box center [136, 21] width 13 height 13
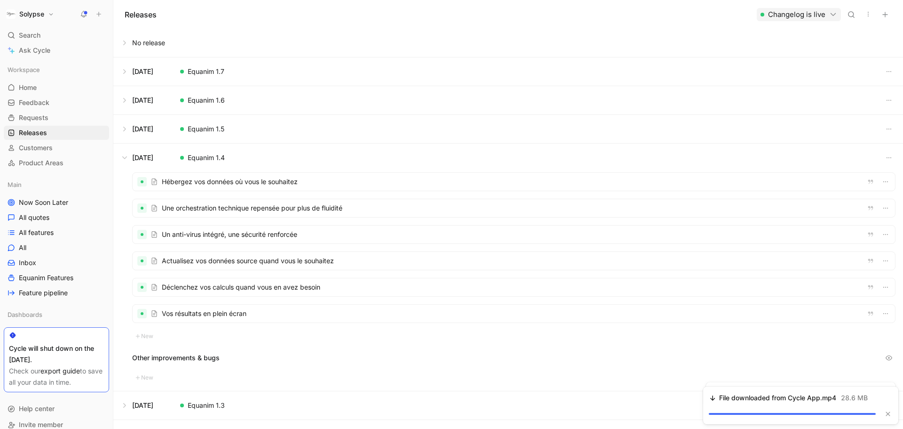
scroll to position [48, 0]
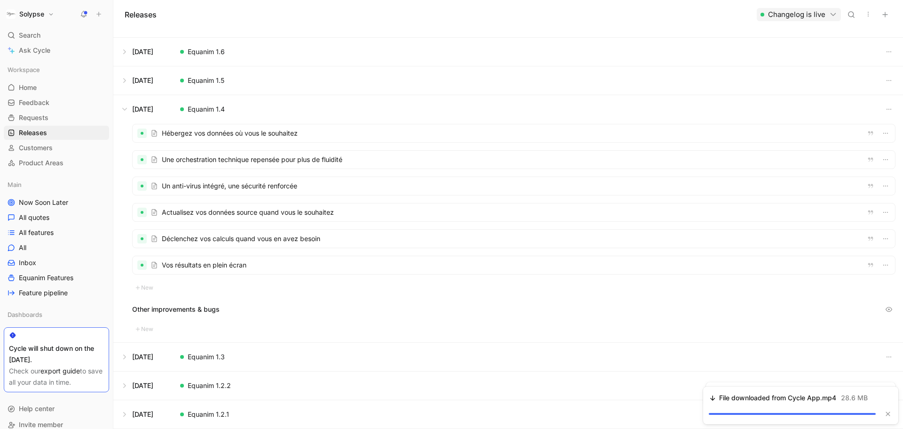
click at [123, 356] on button at bounding box center [508, 357] width 789 height 28
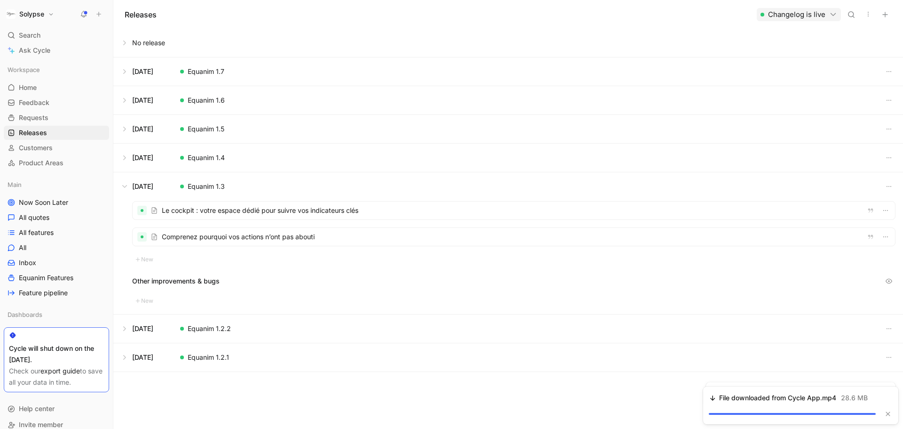
click at [126, 328] on button at bounding box center [508, 328] width 789 height 28
click at [122, 327] on button at bounding box center [508, 331] width 789 height 28
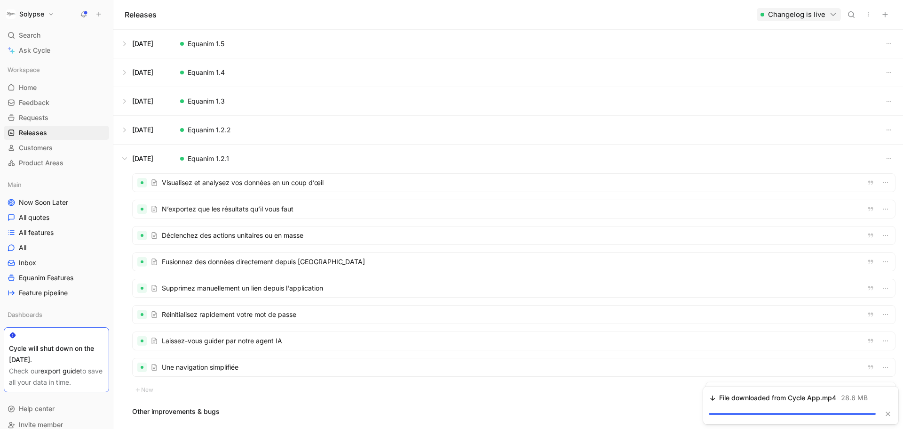
scroll to position [101, 0]
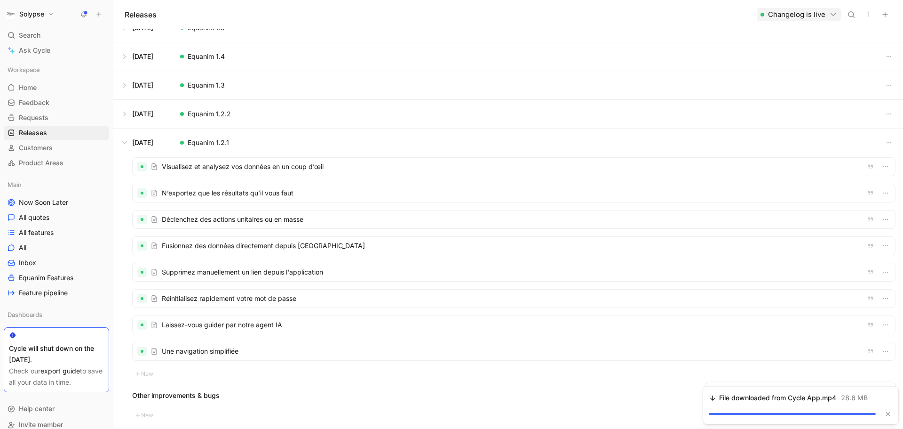
click at [122, 143] on button at bounding box center [508, 142] width 789 height 28
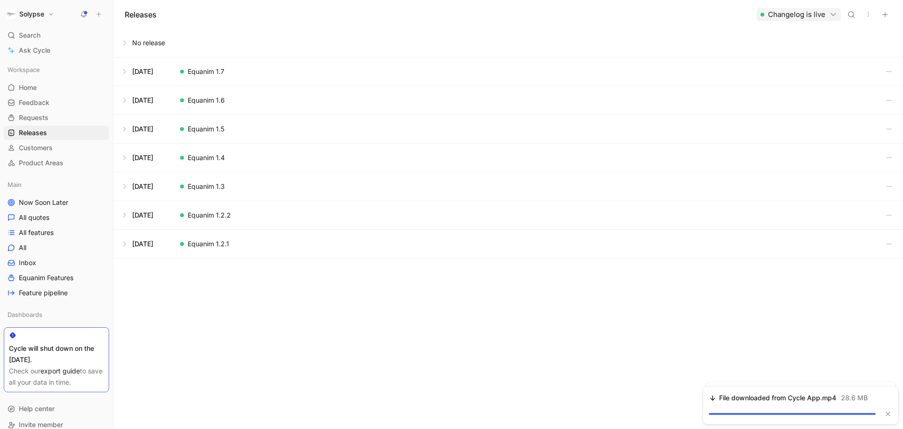
click at [123, 131] on button at bounding box center [508, 129] width 789 height 28
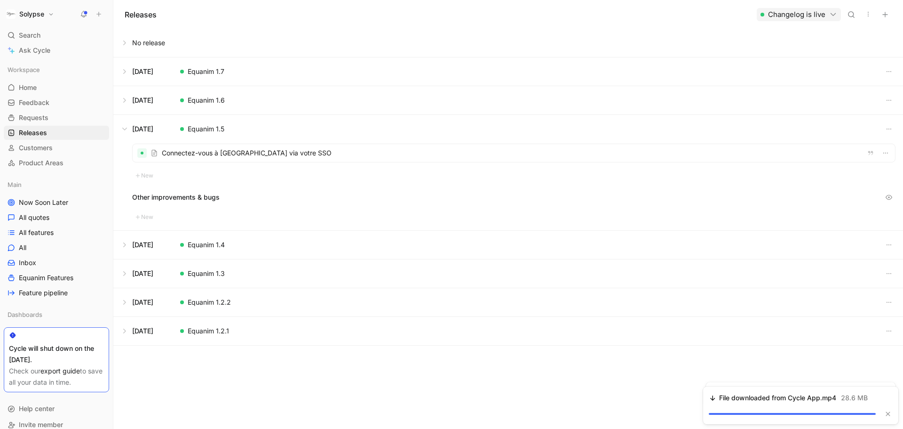
click at [210, 154] on div at bounding box center [514, 153] width 763 height 18
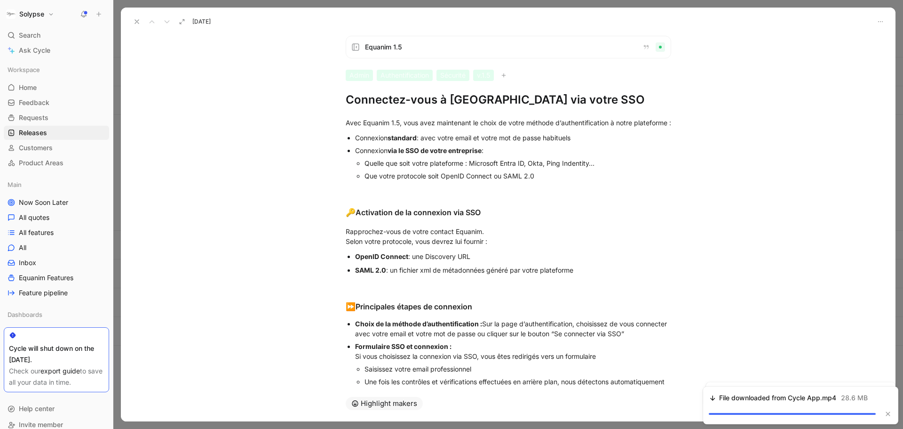
click at [363, 104] on h1 "Connectez-vous à [GEOGRAPHIC_DATA] via votre SSO" at bounding box center [509, 99] width 326 height 15
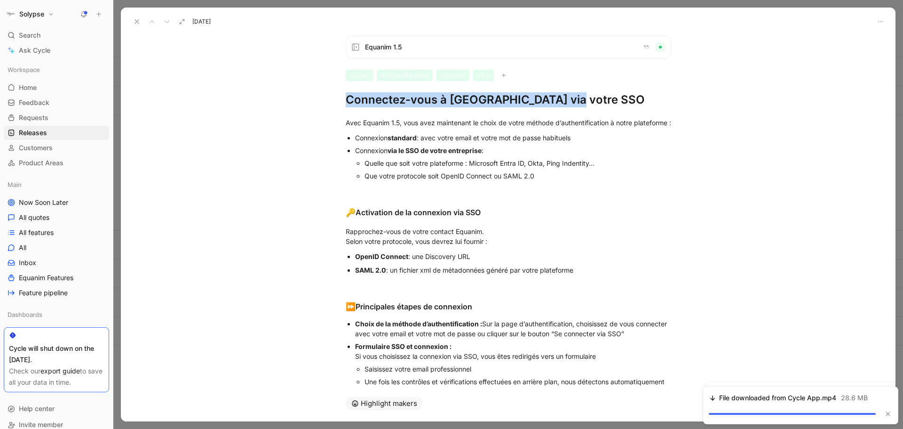
click at [363, 104] on h1 "Connectez-vous à [GEOGRAPHIC_DATA] via votre SSO" at bounding box center [509, 99] width 326 height 15
click at [353, 127] on div "Avec Equanim 1.5, vous avez maintenant le choix de votre méthode d’authentifica…" at bounding box center [509, 123] width 326 height 10
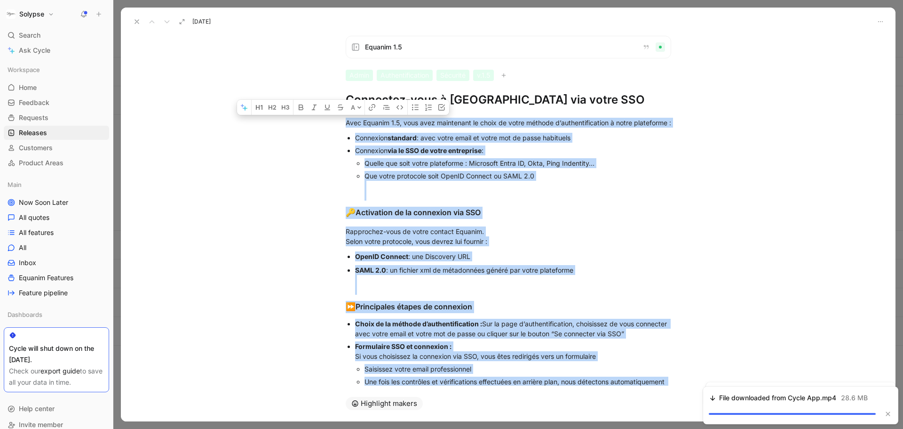
click at [136, 23] on icon at bounding box center [137, 22] width 8 height 8
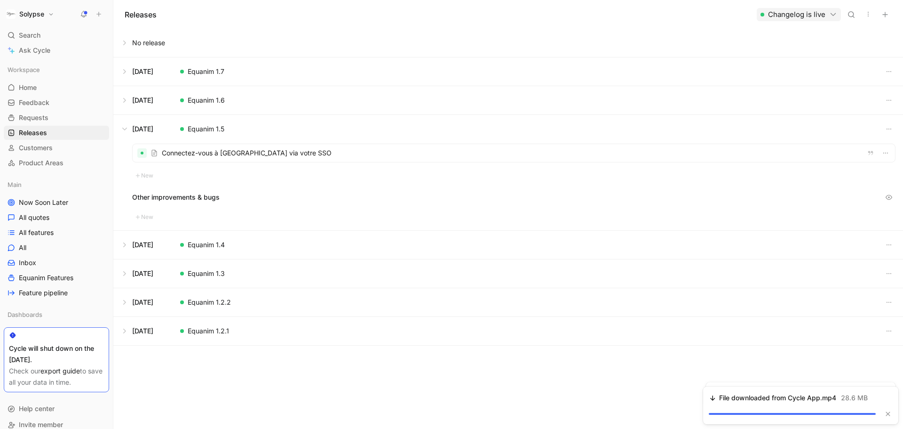
click at [124, 131] on button at bounding box center [508, 129] width 789 height 28
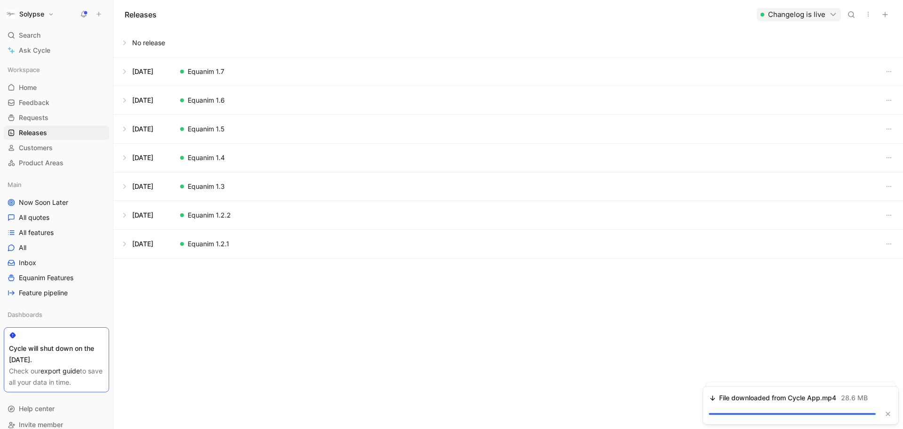
click at [124, 101] on button at bounding box center [508, 100] width 789 height 28
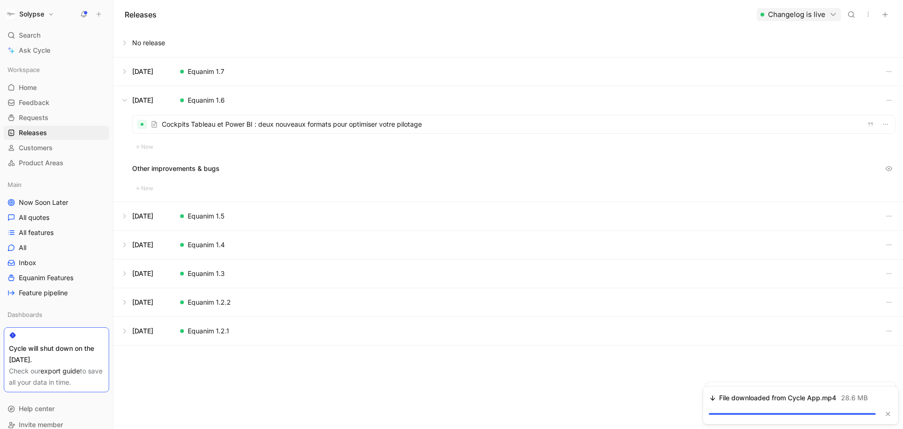
click at [179, 122] on div at bounding box center [514, 124] width 763 height 18
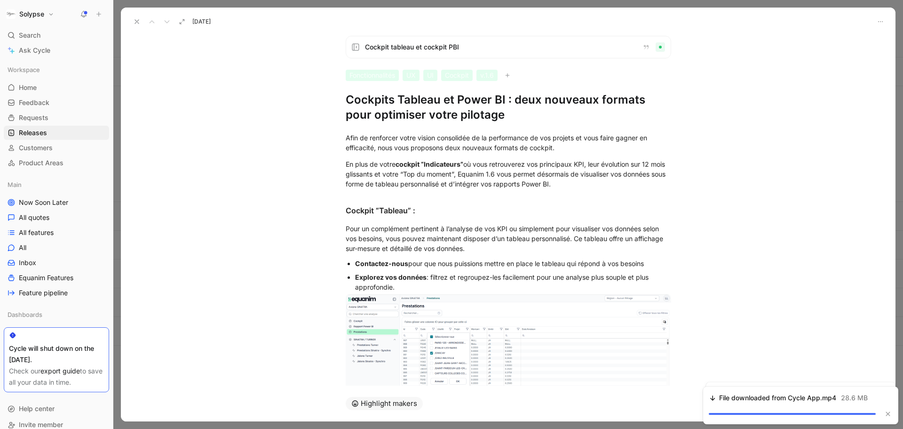
click at [137, 20] on icon at bounding box center [137, 22] width 8 height 8
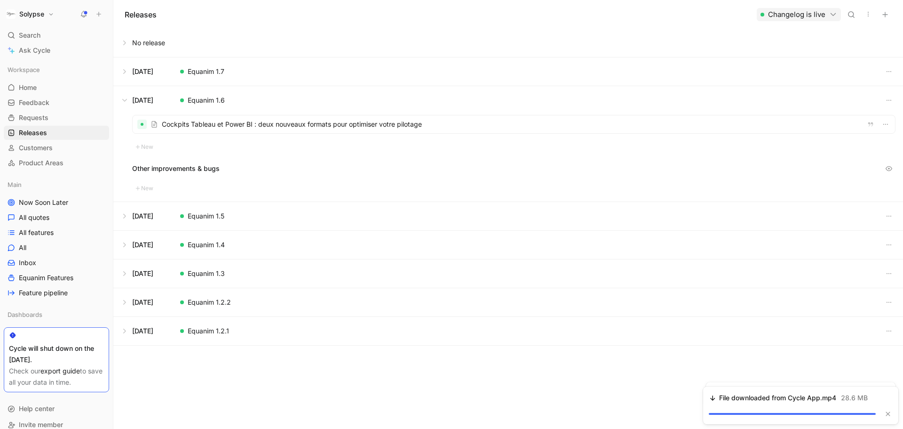
click at [215, 120] on div at bounding box center [514, 124] width 763 height 18
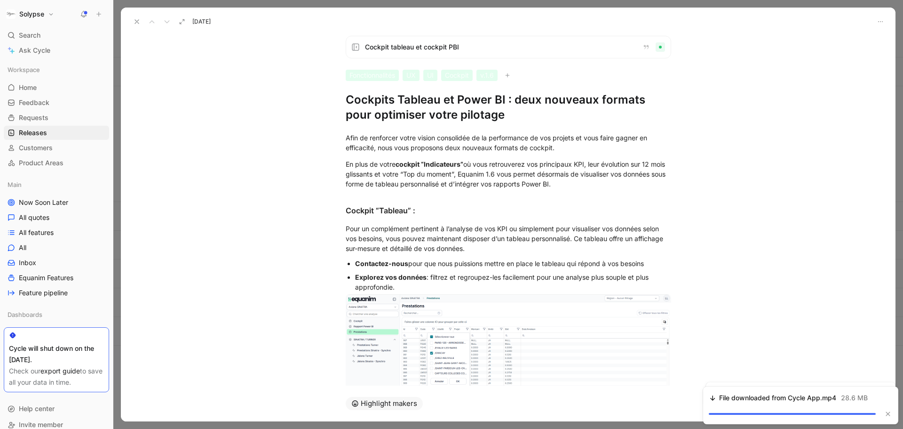
click at [377, 95] on h1 "Cockpits Tableau et Power BI : deux nouveaux formats pour optimiser votre pilot…" at bounding box center [509, 107] width 326 height 30
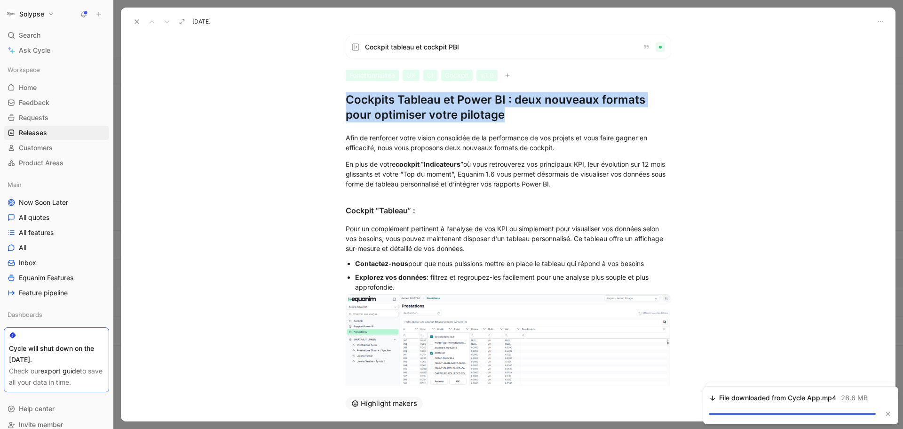
click at [377, 95] on h1 "Cockpits Tableau et Power BI : deux nouveaux formats pour optimiser votre pilot…" at bounding box center [509, 107] width 326 height 30
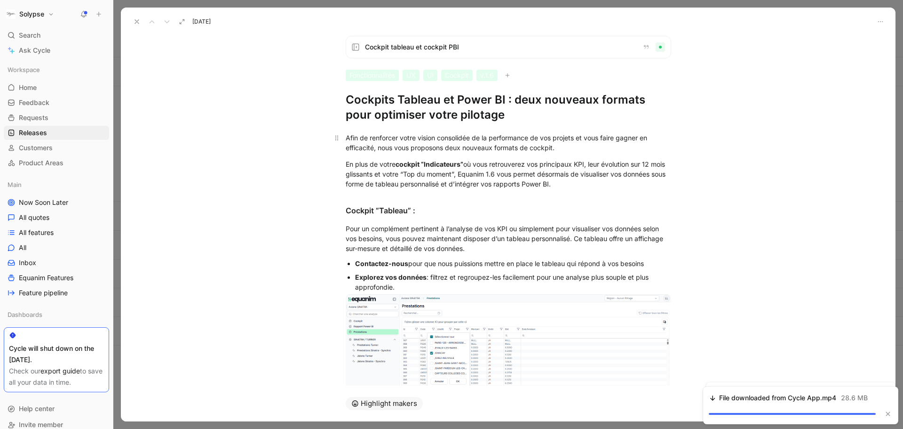
click at [351, 144] on div "Afin de renforcer votre vision consolidée de la performance de vos projets et v…" at bounding box center [509, 143] width 326 height 20
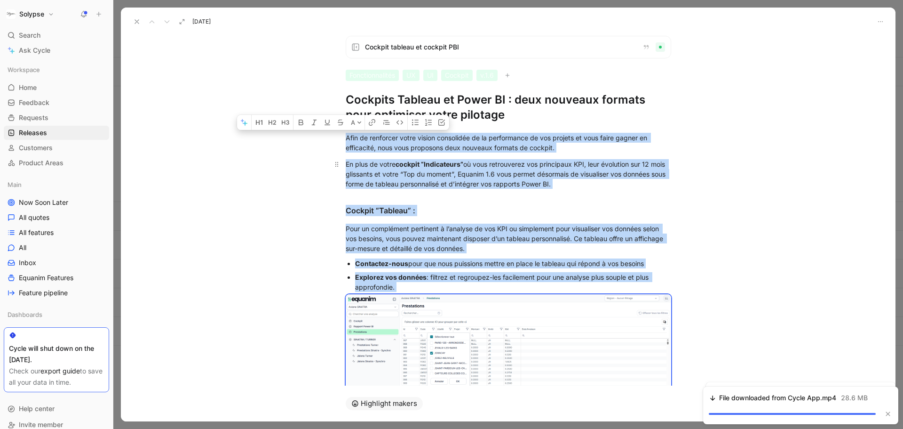
click at [399, 158] on p "En plus de votre cockpit “Indicateurs” où vous retrouverez vos principaux KPI, …" at bounding box center [508, 173] width 361 height 35
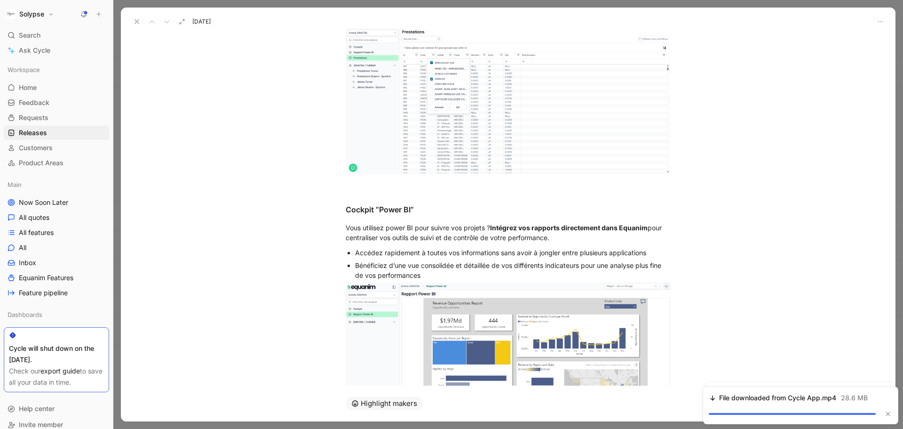
scroll to position [360, 0]
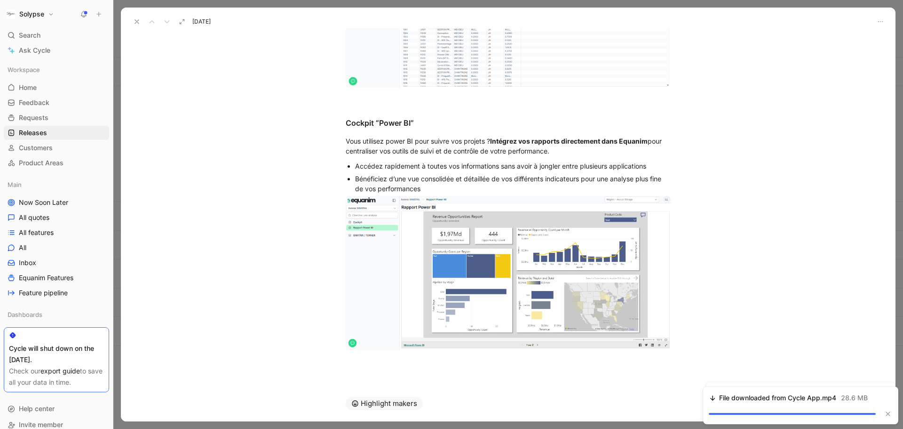
click at [135, 25] on icon at bounding box center [137, 22] width 8 height 8
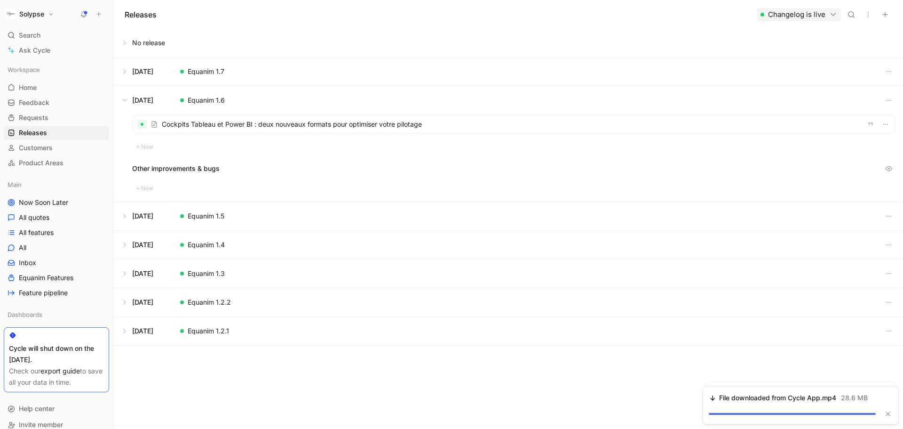
click at [126, 100] on button at bounding box center [508, 100] width 789 height 28
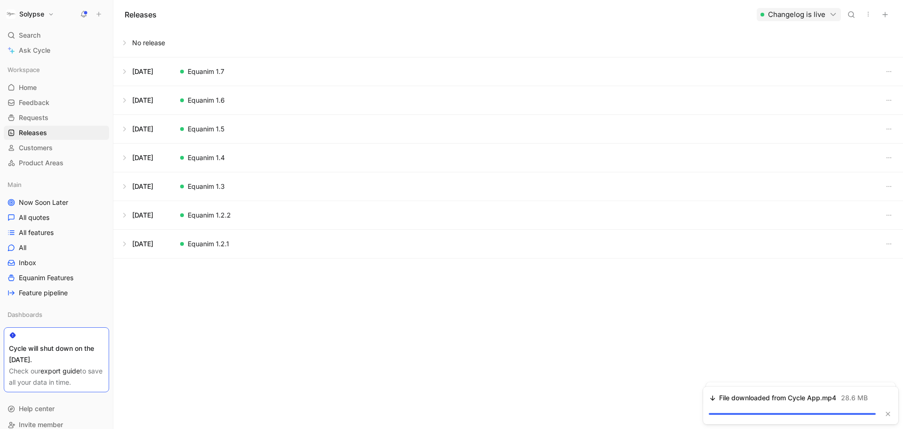
click at [125, 72] on button at bounding box center [508, 71] width 789 height 28
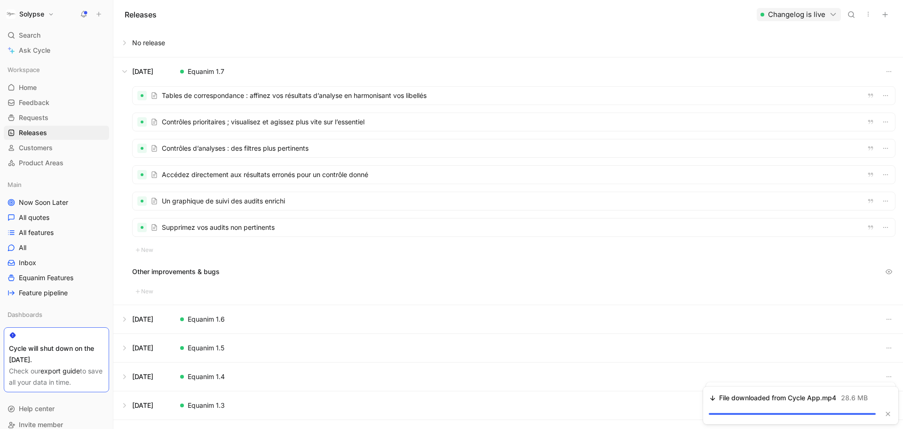
click at [224, 97] on div at bounding box center [514, 96] width 763 height 18
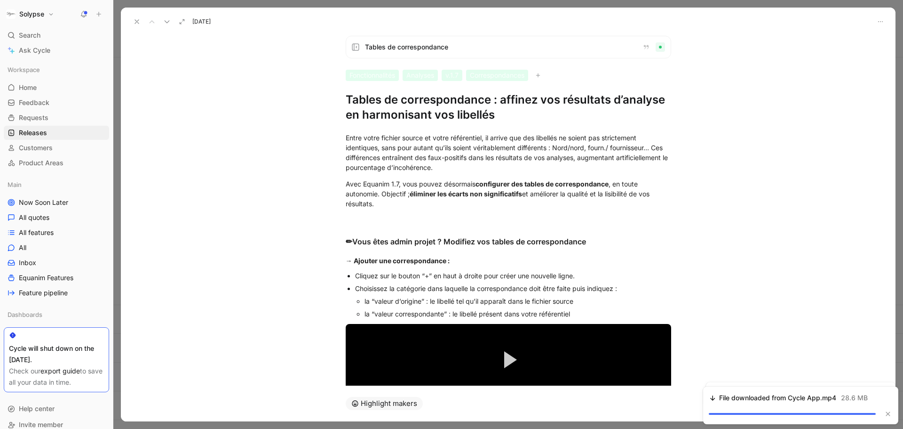
click at [372, 105] on h1 "Tables de correspondance : affinez vos résultats d’analyse en harmonisant vos l…" at bounding box center [509, 107] width 326 height 30
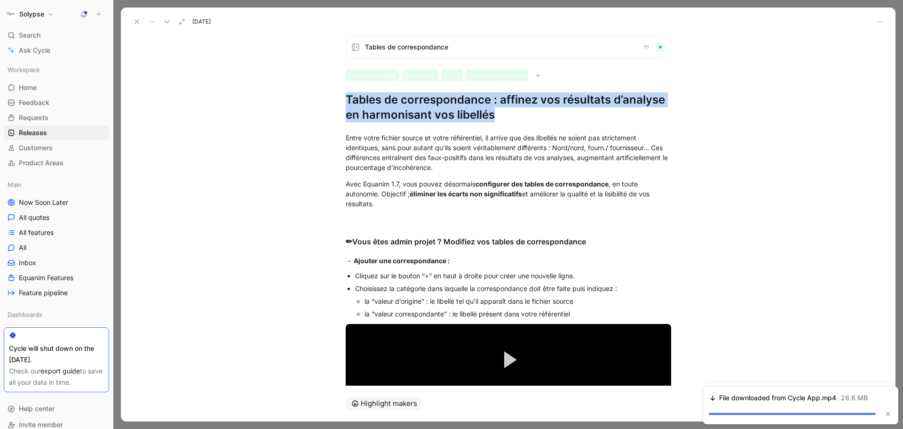
click at [372, 105] on h1 "Tables de correspondance : affinez vos résultats d’analyse en harmonisant vos l…" at bounding box center [509, 107] width 326 height 30
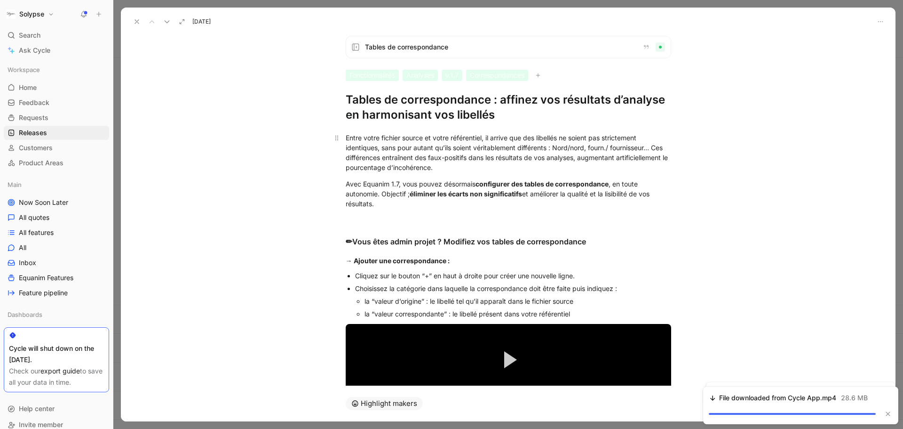
click at [394, 159] on div "Entre votre fichier source et votre référentiel, il arrive que des libellés ne …" at bounding box center [509, 153] width 326 height 40
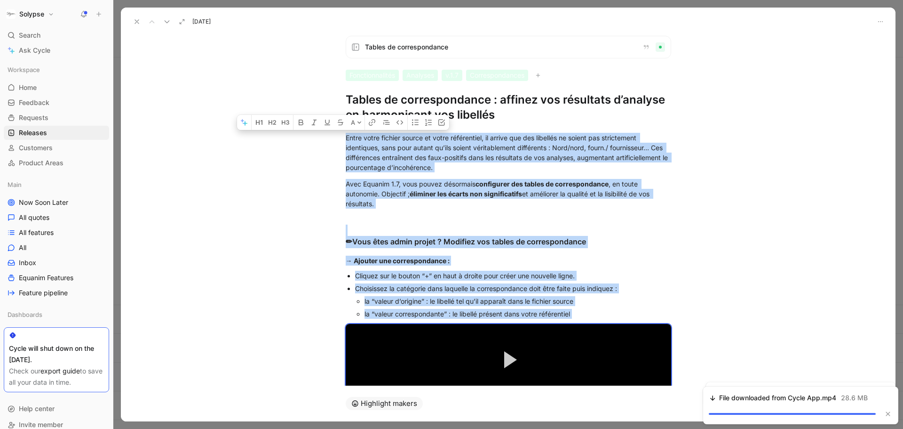
click at [431, 298] on div "la “valeur d’origine” : le libellé tel qu’il apparaît dans le fichier source" at bounding box center [518, 301] width 307 height 10
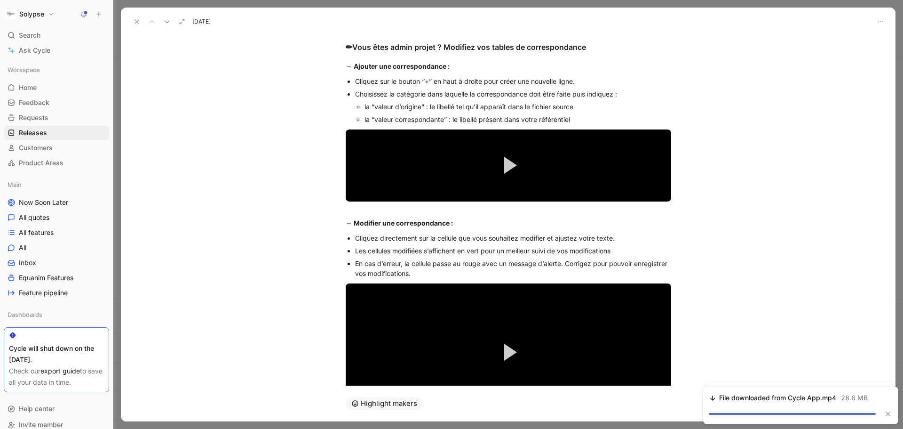
scroll to position [195, 0]
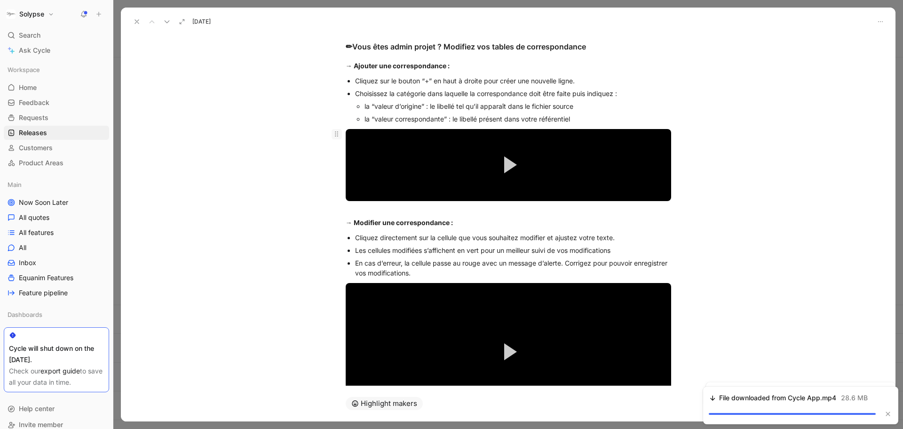
click at [334, 137] on icon at bounding box center [337, 134] width 8 height 8
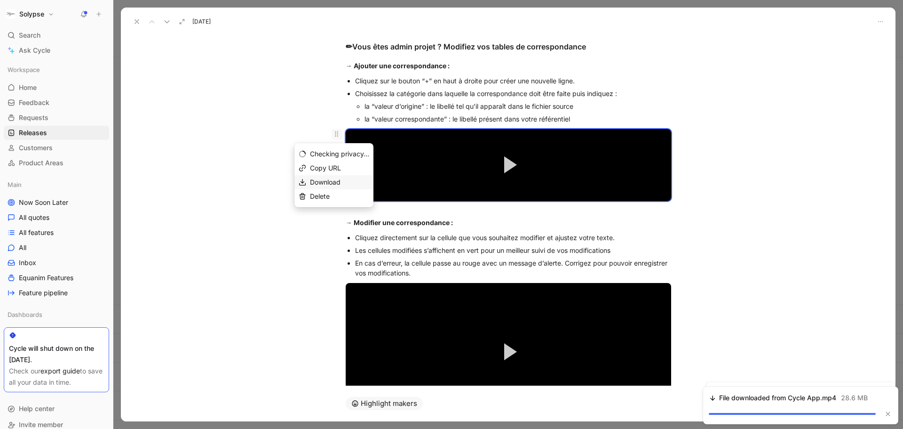
click at [325, 180] on span "Download" at bounding box center [325, 182] width 31 height 8
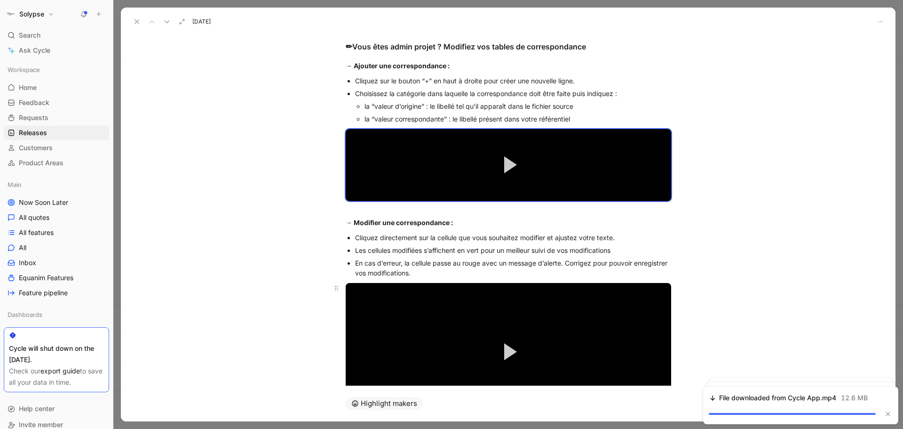
click at [371, 301] on video "Video Player" at bounding box center [509, 351] width 326 height 137
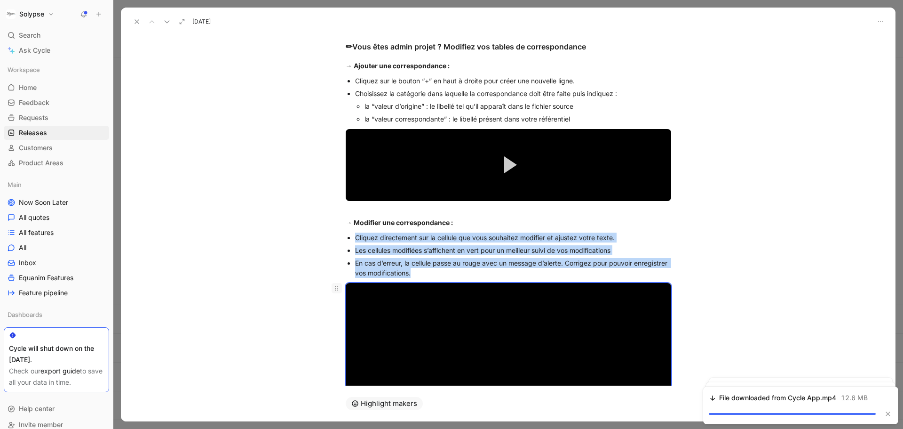
click at [335, 290] on use at bounding box center [336, 288] width 3 height 5
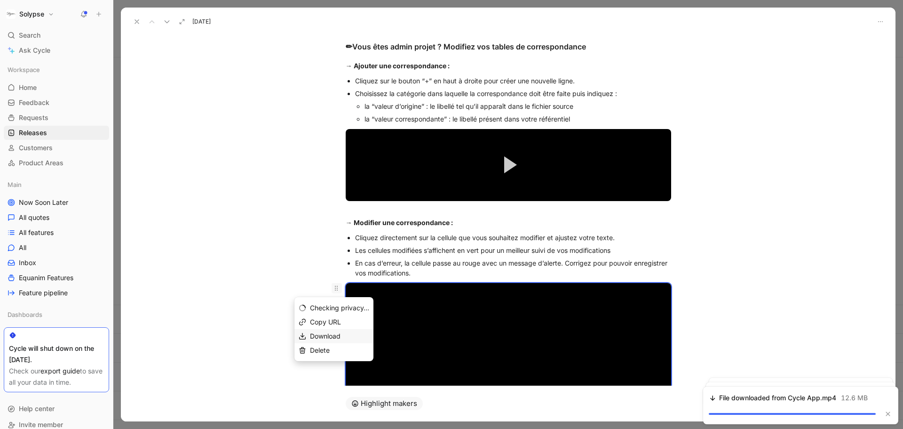
click at [328, 335] on span "Download" at bounding box center [325, 336] width 31 height 8
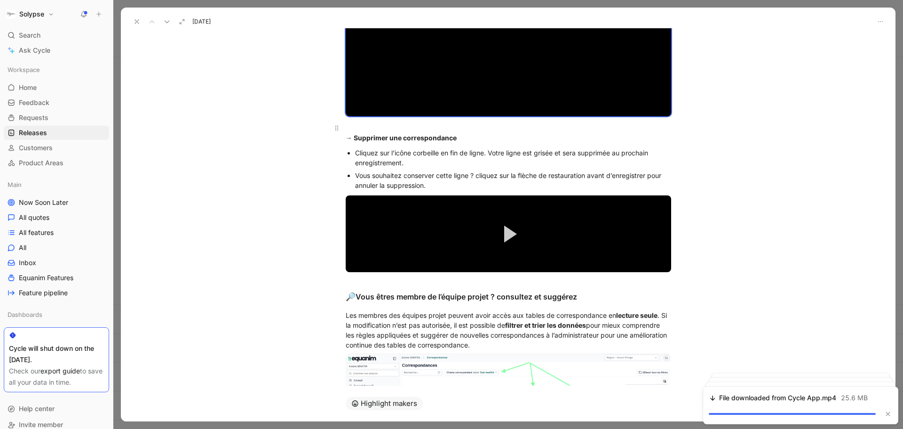
scroll to position [499, 0]
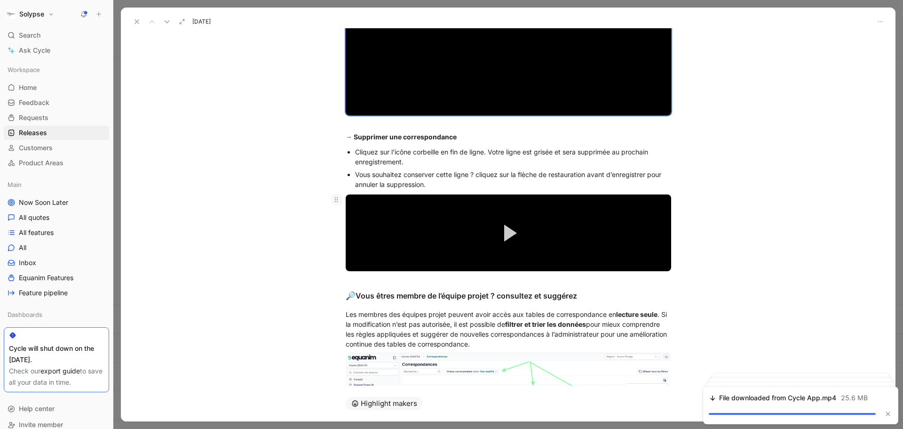
click at [335, 200] on icon at bounding box center [337, 200] width 8 height 8
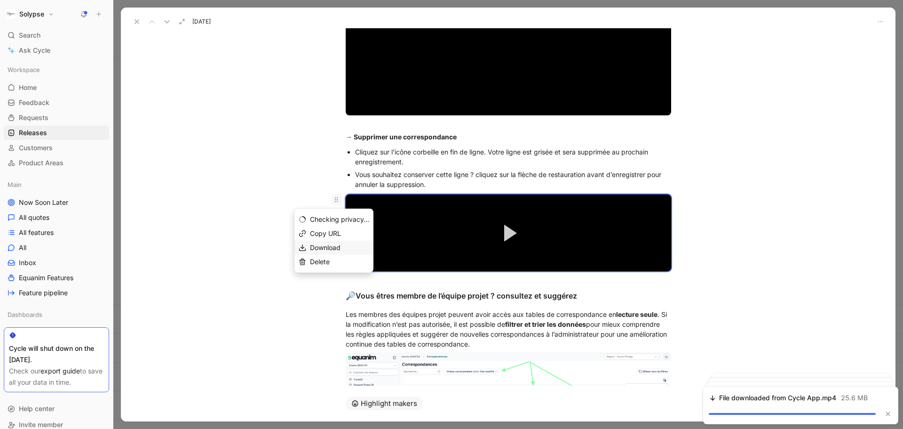
click at [338, 244] on span "Download" at bounding box center [325, 247] width 31 height 8
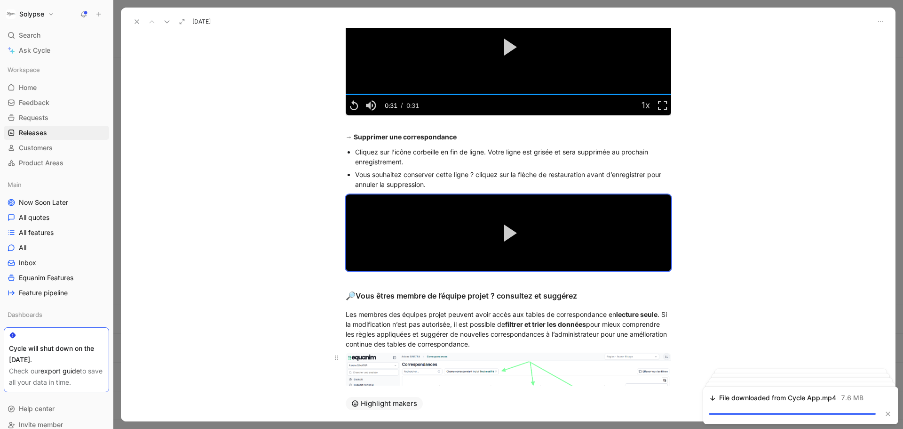
scroll to position [594, 0]
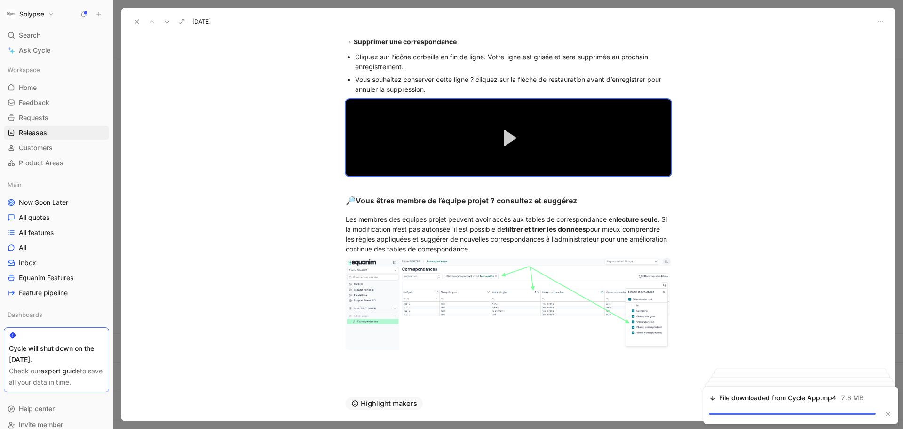
click at [137, 19] on icon at bounding box center [137, 22] width 8 height 8
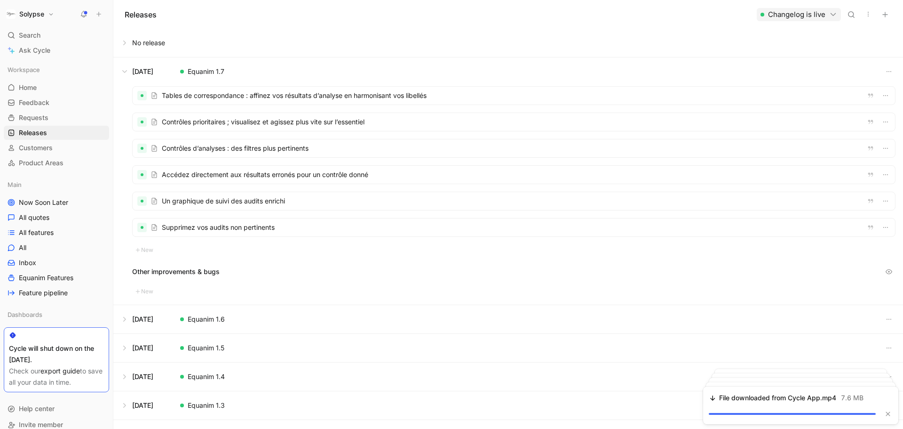
click at [188, 121] on div at bounding box center [514, 122] width 763 height 18
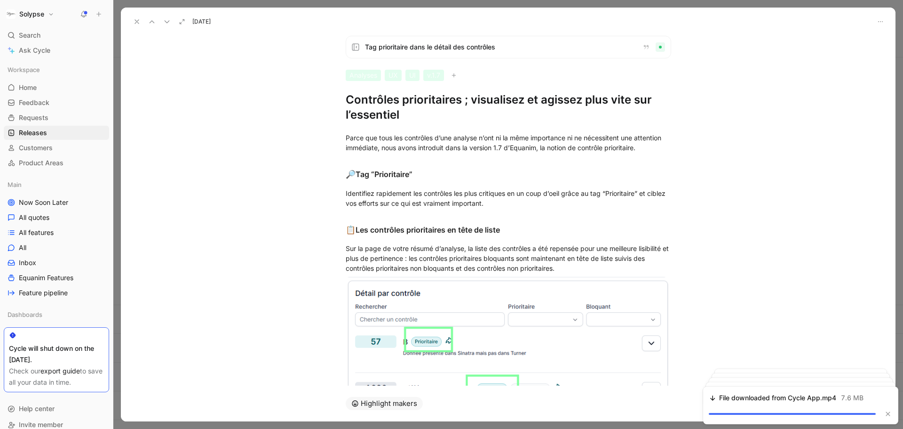
click at [390, 112] on h1 "Contrôles prioritaires ; visualisez et agissez plus vite sur l’essentiel" at bounding box center [509, 107] width 326 height 30
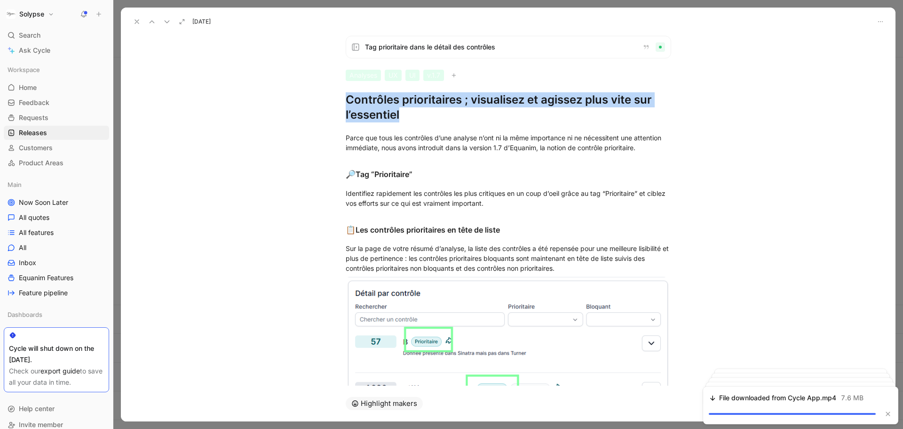
click at [390, 112] on h1 "Contrôles prioritaires ; visualisez et agissez plus vite sur l’essentiel" at bounding box center [509, 107] width 326 height 30
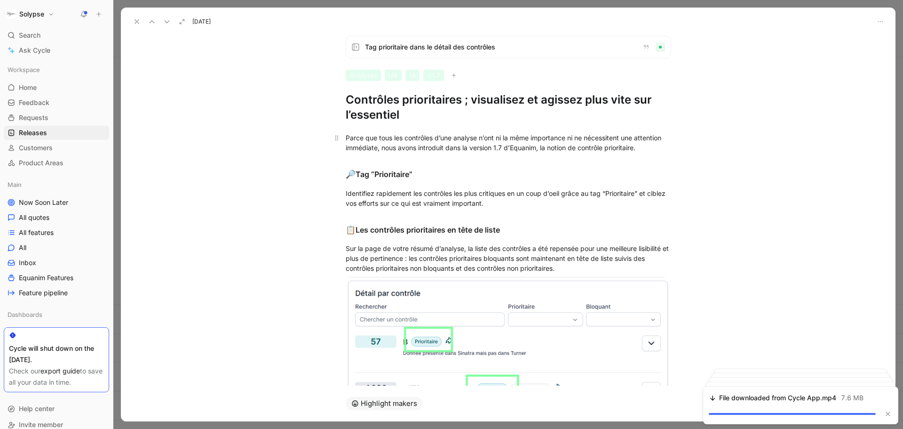
click at [375, 147] on div "Parce que tous les contrôles d’une analyse n’ont ni la même importance ni ne né…" at bounding box center [509, 143] width 326 height 20
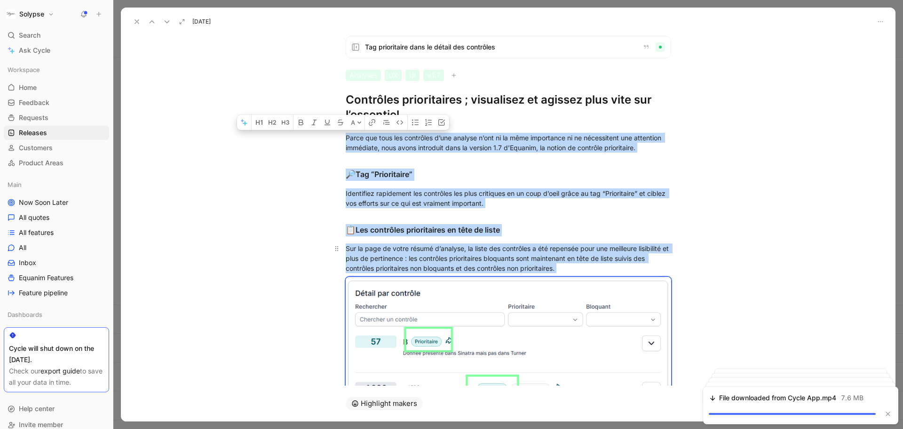
click at [444, 261] on div "Sur la page de votre résumé d’analyse, la liste des contrôles a été repensée po…" at bounding box center [509, 258] width 326 height 30
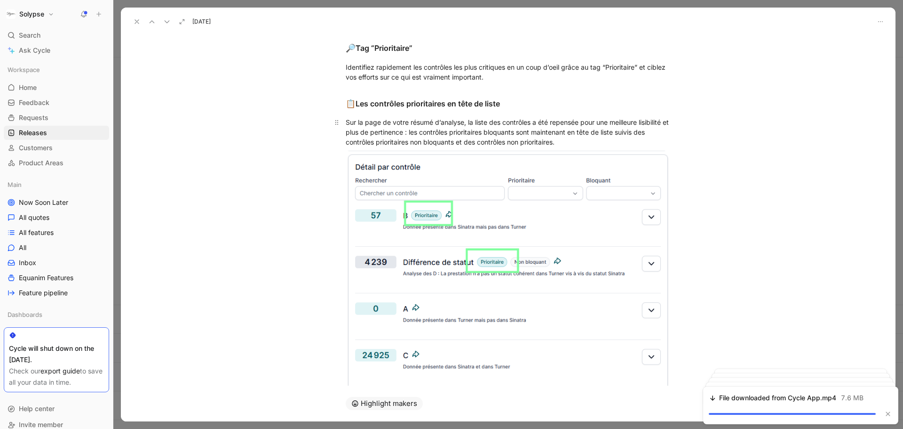
scroll to position [215, 0]
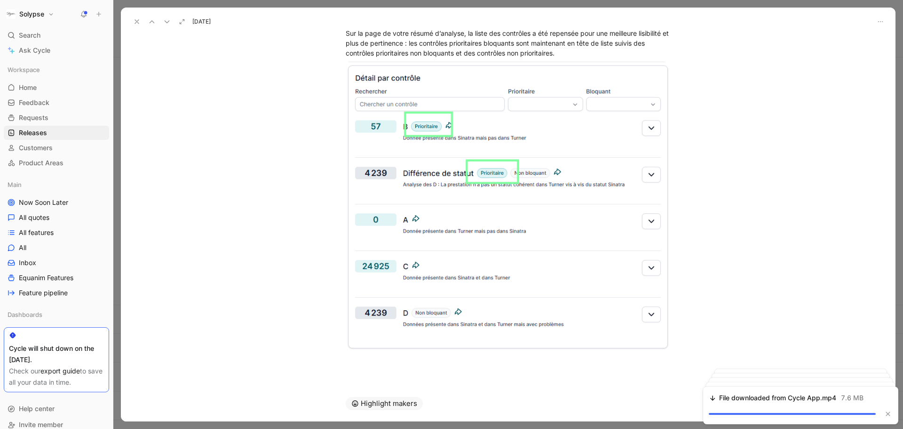
click at [135, 22] on icon at bounding box center [137, 22] width 8 height 8
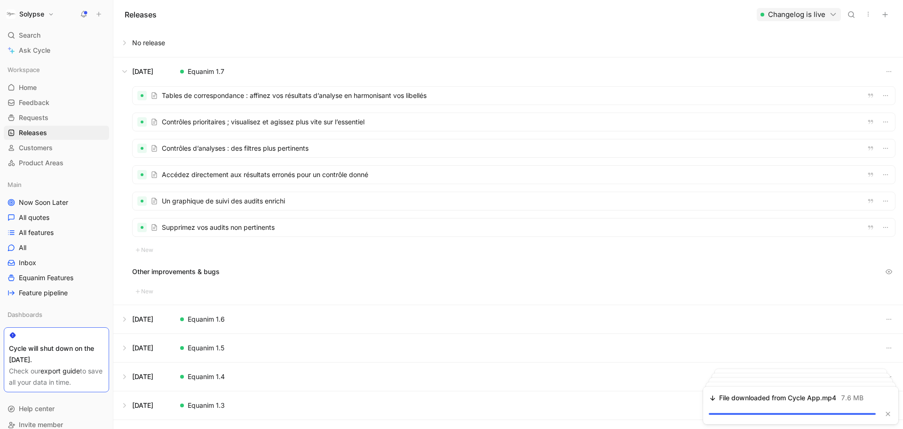
click at [207, 144] on div at bounding box center [514, 148] width 763 height 18
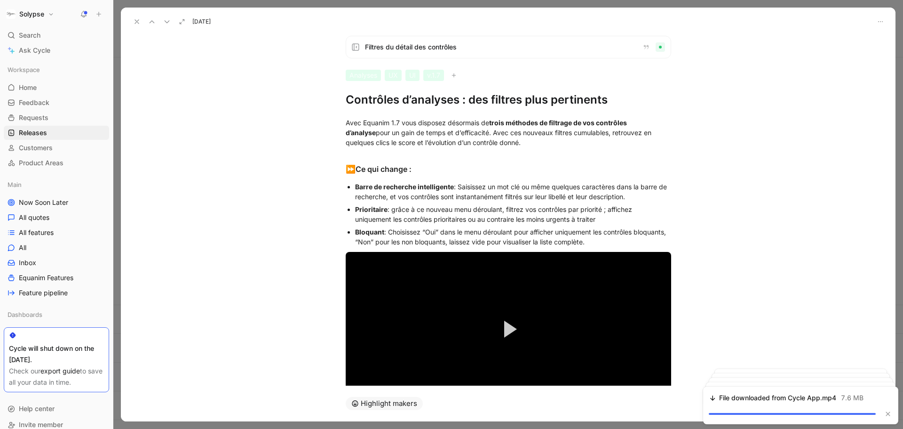
click at [430, 107] on div "Avec Equanim 1.7 vous disposez désormais de trois méthodes de filtrage de vos c…" at bounding box center [508, 270] width 775 height 326
click at [430, 107] on icon "button" at bounding box center [428, 110] width 8 height 8
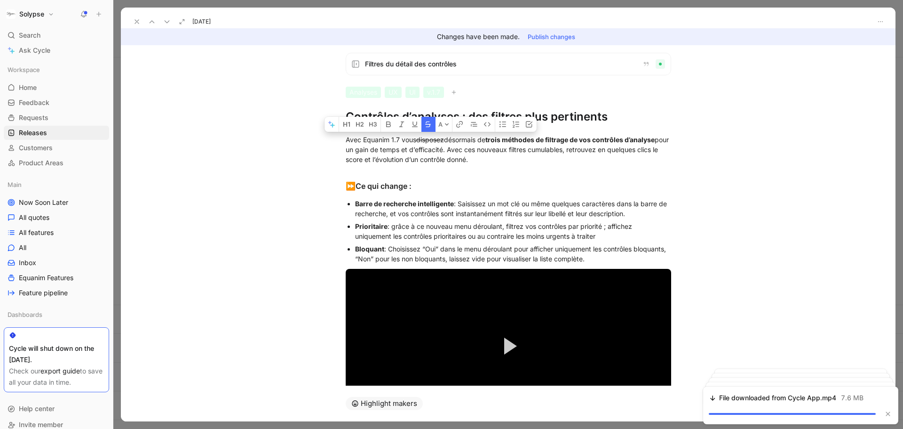
click at [466, 105] on div "Filtres du détail des contrôles Analyses UX UI v.1.7 Contrôles d’analyses : des…" at bounding box center [508, 89] width 361 height 72
click at [457, 116] on h1 "Contrôles d’analyses : des filtres plus pertinents" at bounding box center [509, 116] width 326 height 15
click at [435, 164] on div "Avec Equanim 1.7 vous disposez désormais de trois méthodes de filtrage de vos c…" at bounding box center [509, 150] width 326 height 30
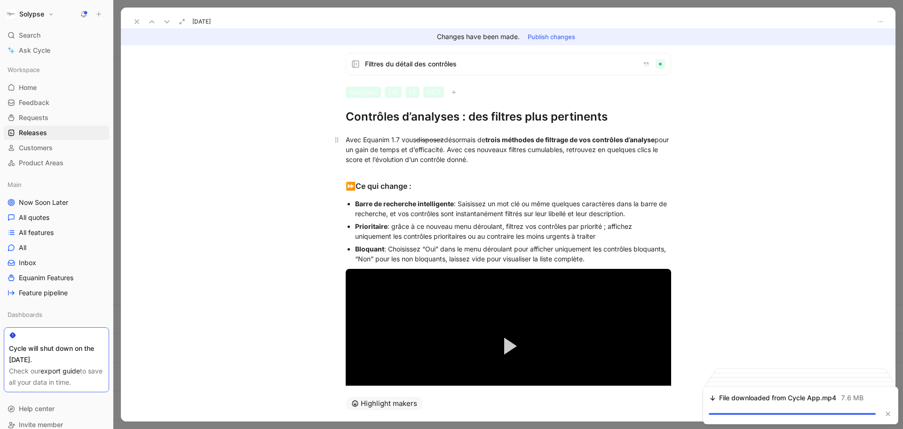
click at [429, 143] on s "disposez" at bounding box center [430, 139] width 28 height 8
click at [429, 127] on icon "button" at bounding box center [428, 124] width 8 height 8
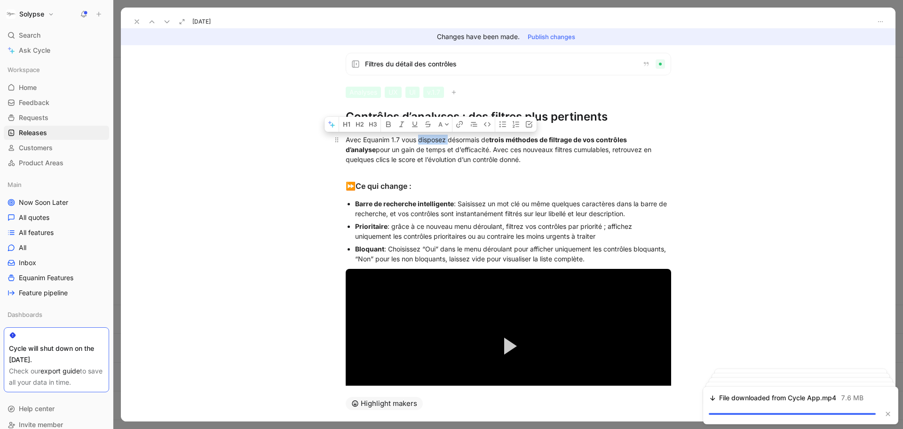
click at [425, 144] on div "Avec Equanim 1.7 vous disposez désormais de trois méthodes de filtrage de vos c…" at bounding box center [509, 150] width 326 height 30
click at [346, 141] on div "Avec Equanim 1.7 vous disposez désormais de trois méthodes de filtrage de vos c…" at bounding box center [509, 150] width 326 height 30
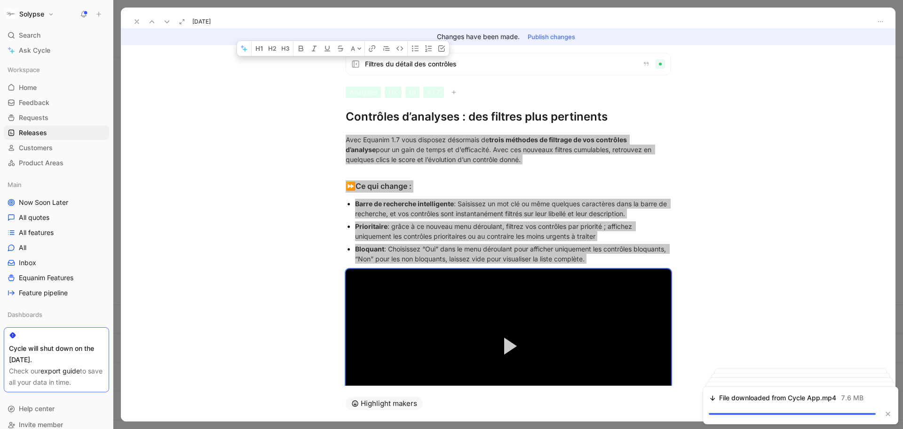
scroll to position [76, 0]
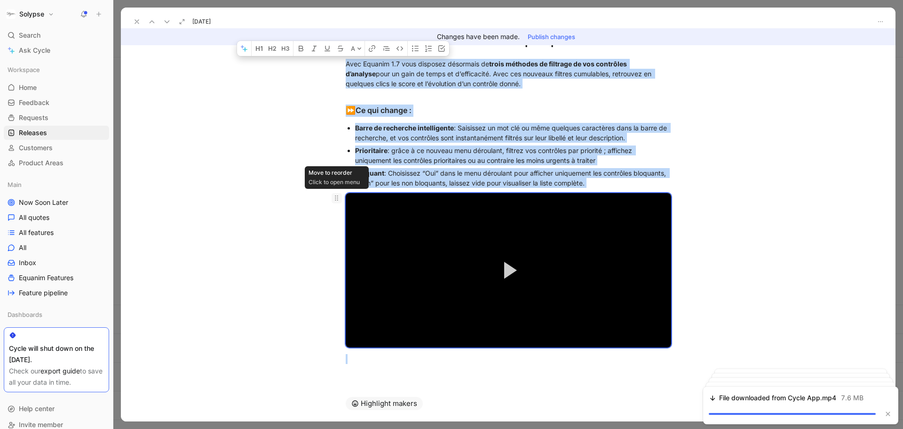
click at [333, 199] on icon at bounding box center [337, 198] width 8 height 8
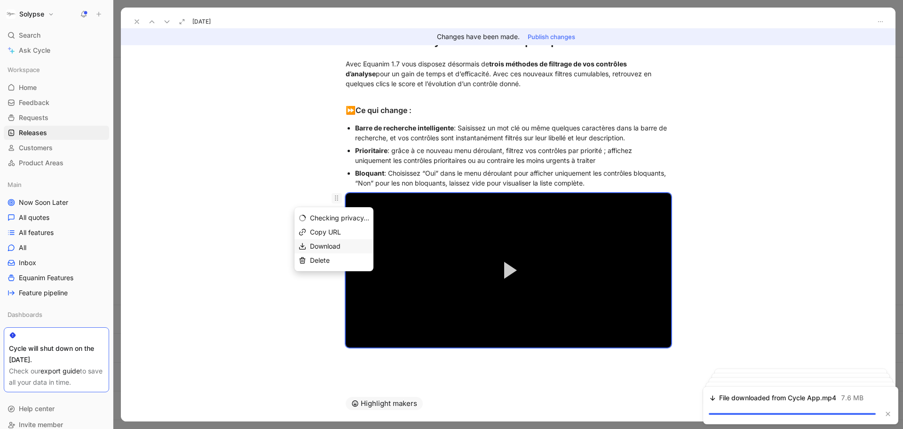
click at [334, 244] on span "Download" at bounding box center [325, 246] width 31 height 8
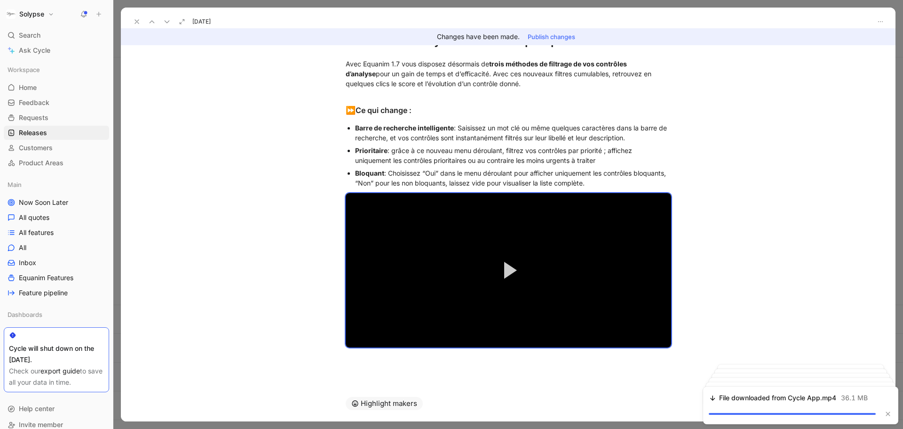
click at [120, 1] on div at bounding box center [508, 214] width 790 height 429
click at [135, 21] on icon at bounding box center [137, 22] width 8 height 8
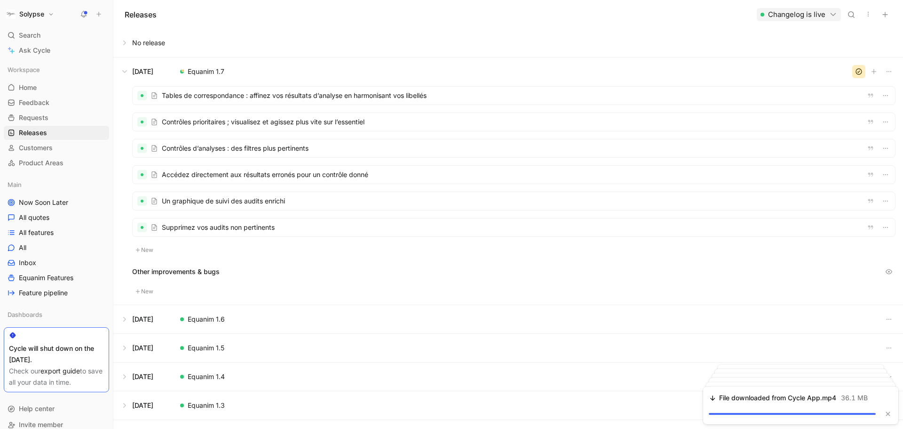
click at [226, 170] on div at bounding box center [514, 175] width 763 height 18
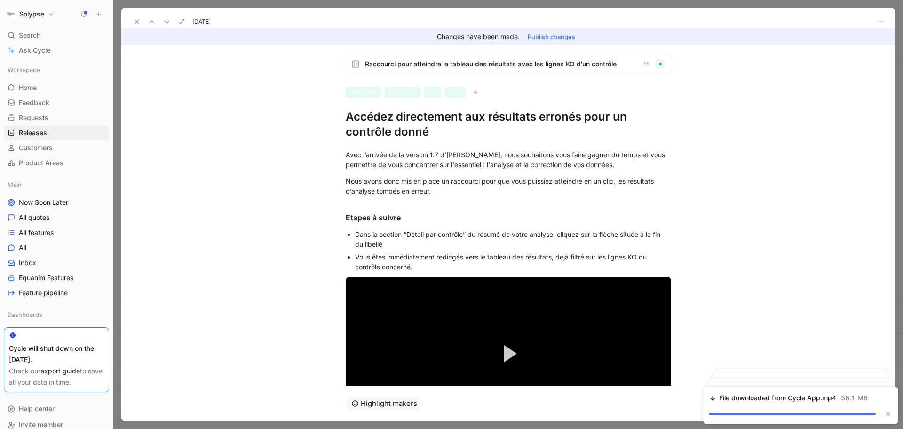
click at [405, 130] on h1 "Accédez directement aux résultats erronés pour un contrôle donné" at bounding box center [509, 124] width 326 height 30
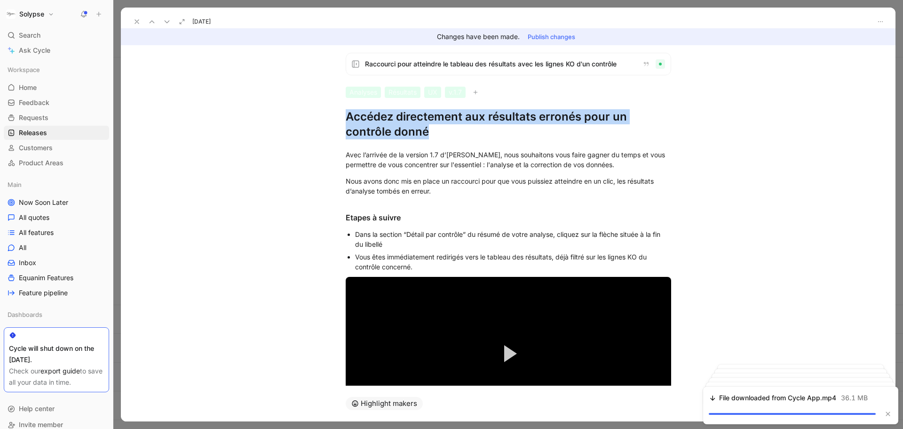
click at [405, 130] on h1 "Accédez directement aux résultats erronés pour un contrôle donné" at bounding box center [509, 124] width 326 height 30
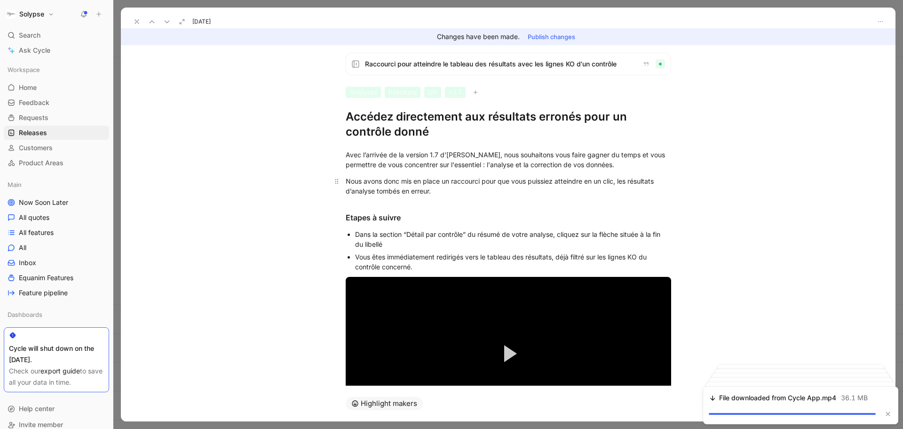
click at [354, 173] on p "Nous avons donc mis en place un raccourci pour que vous puissiez atteindre en u…" at bounding box center [508, 185] width 361 height 25
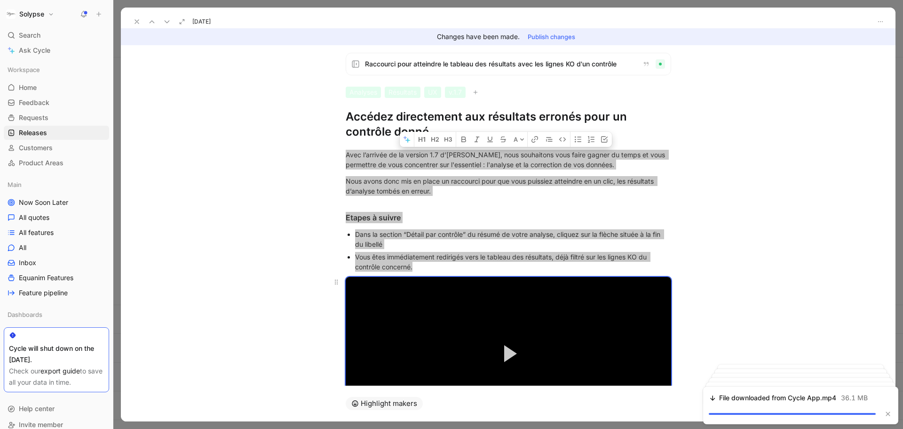
scroll to position [66, 0]
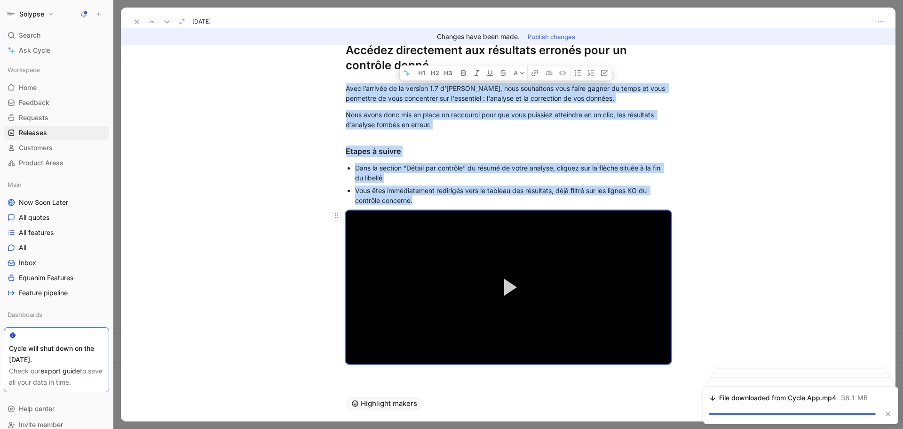
click at [336, 215] on icon at bounding box center [337, 216] width 8 height 8
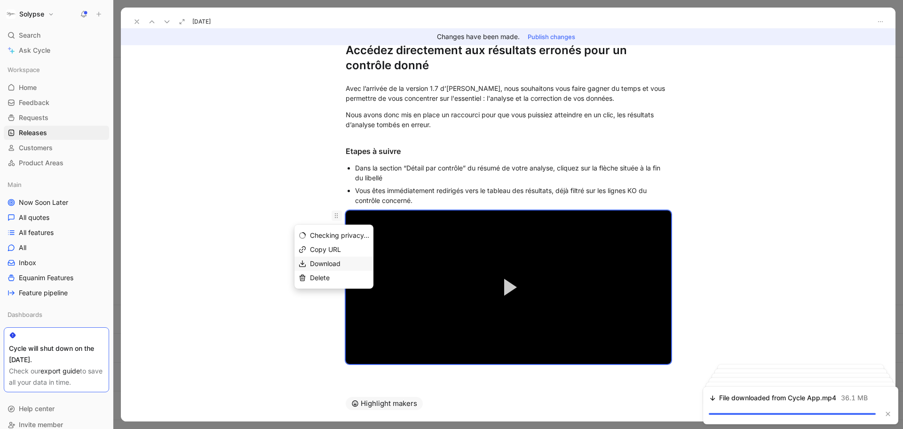
click at [331, 259] on div "Download" at bounding box center [339, 263] width 59 height 11
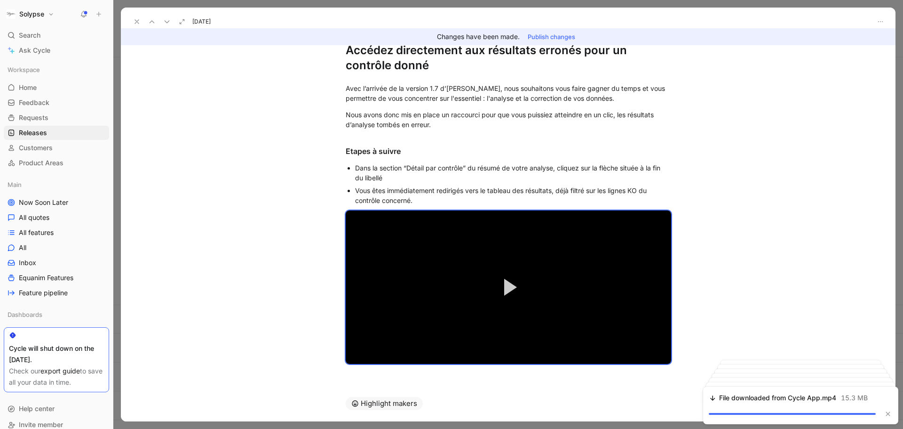
click at [136, 23] on icon at bounding box center [137, 22] width 8 height 8
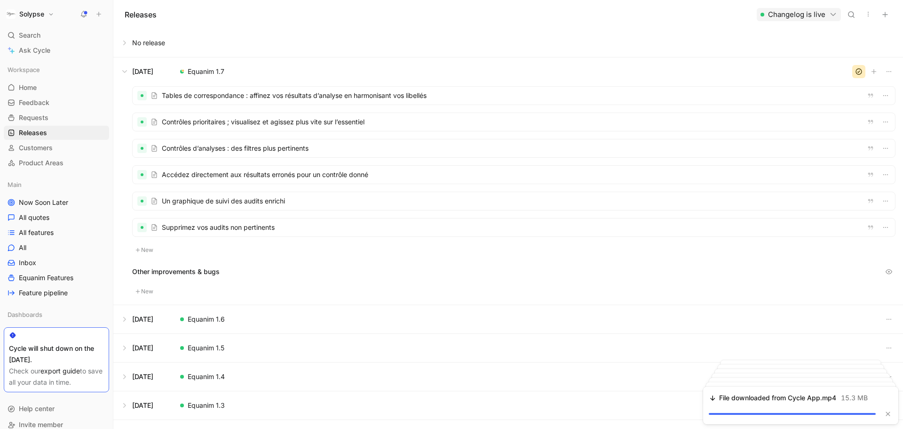
click at [218, 198] on div at bounding box center [514, 201] width 763 height 18
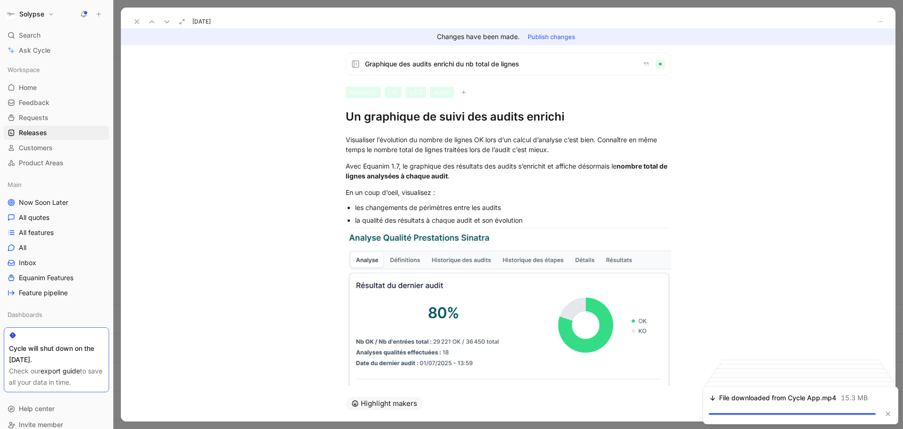
click at [360, 117] on h1 "Un graphique de suivi des audits enrichi" at bounding box center [509, 116] width 326 height 15
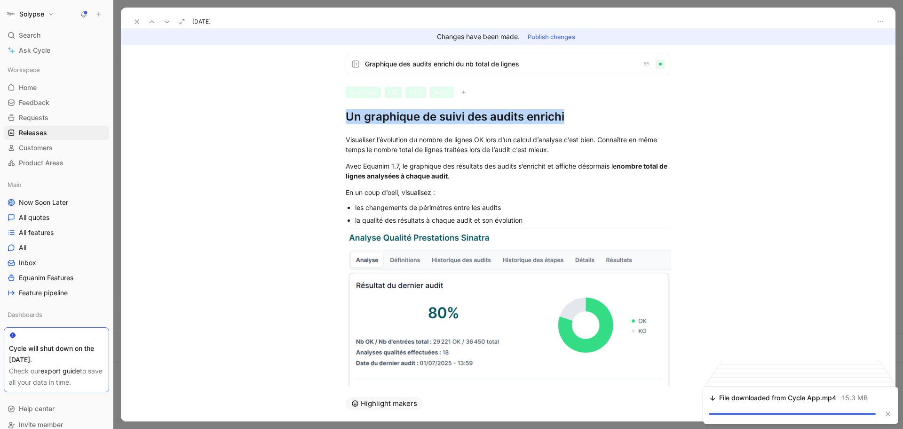
click at [360, 117] on h1 "Un graphique de suivi des audits enrichi" at bounding box center [509, 116] width 326 height 15
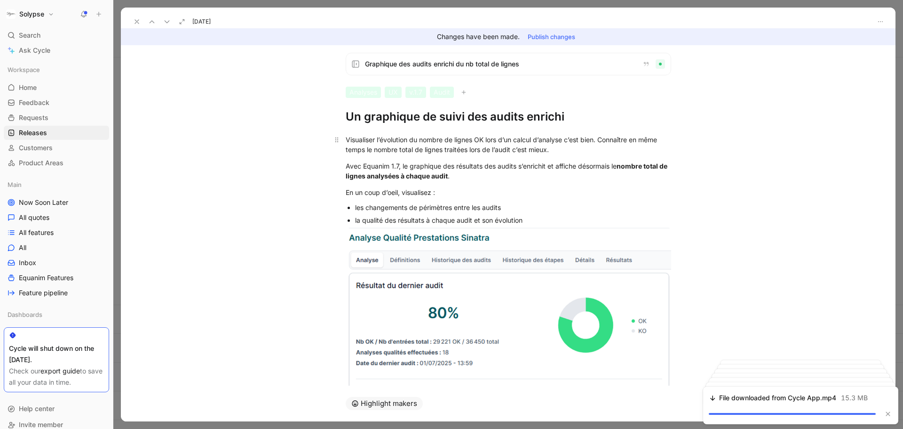
click at [357, 151] on div "Visualiser l’évolution du nombre de lignes OK lors d’un calcul d’analyse c’est …" at bounding box center [509, 145] width 326 height 20
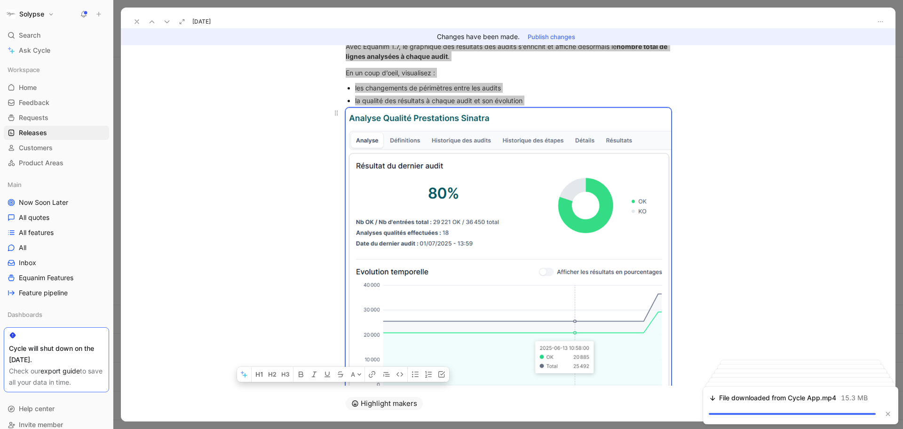
scroll to position [184, 0]
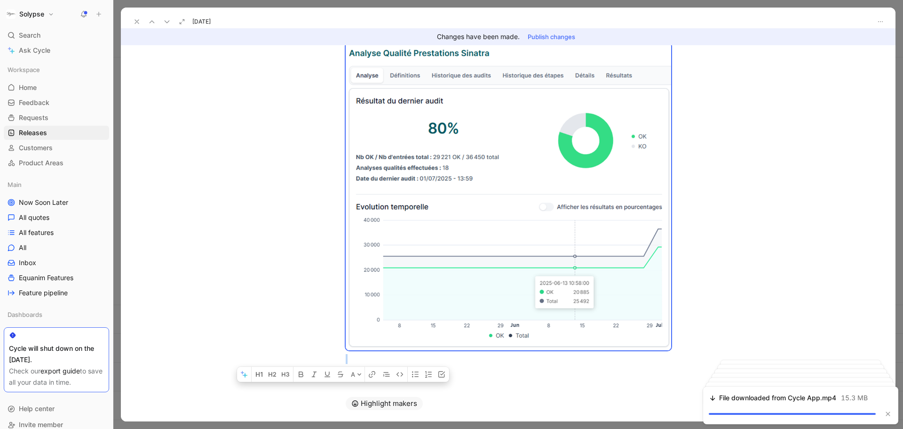
click at [136, 21] on icon at bounding box center [137, 22] width 8 height 8
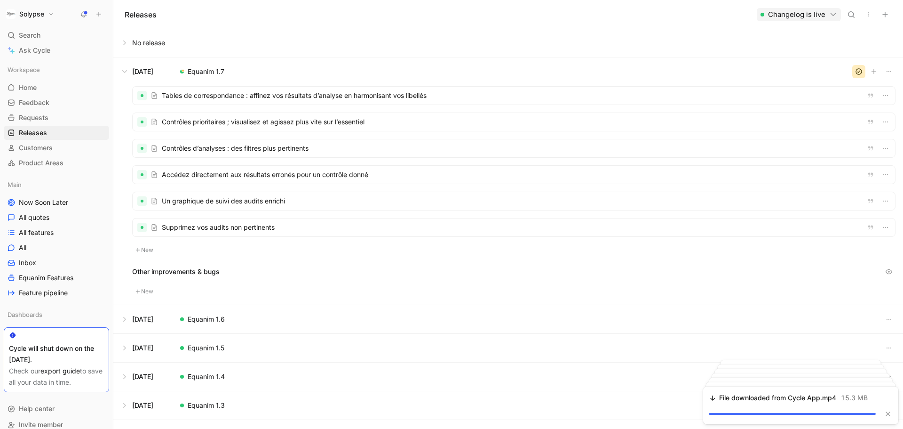
click at [213, 205] on div at bounding box center [514, 201] width 763 height 18
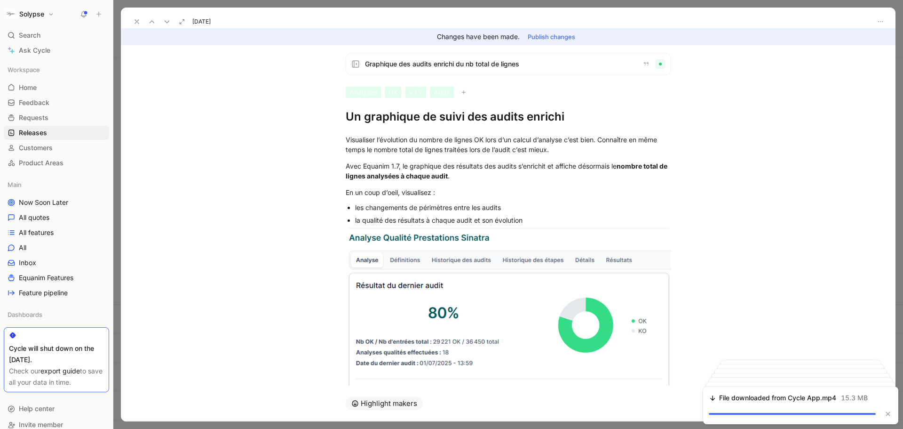
click at [141, 21] on button at bounding box center [136, 21] width 13 height 13
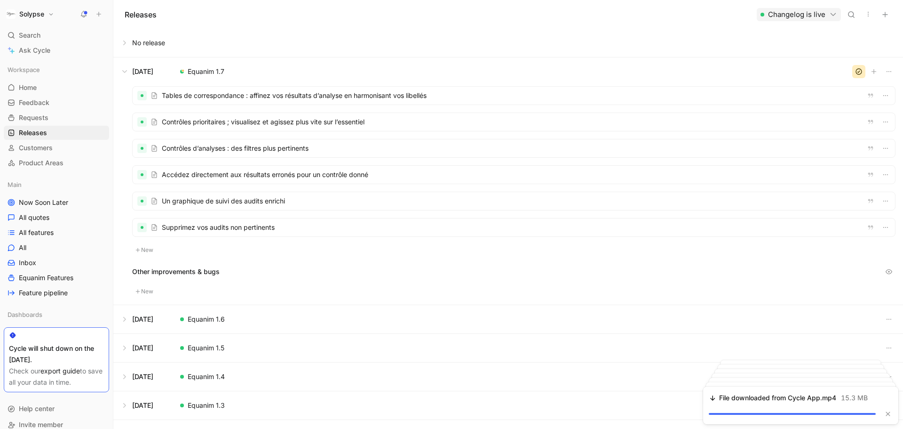
click at [265, 225] on div at bounding box center [514, 227] width 763 height 18
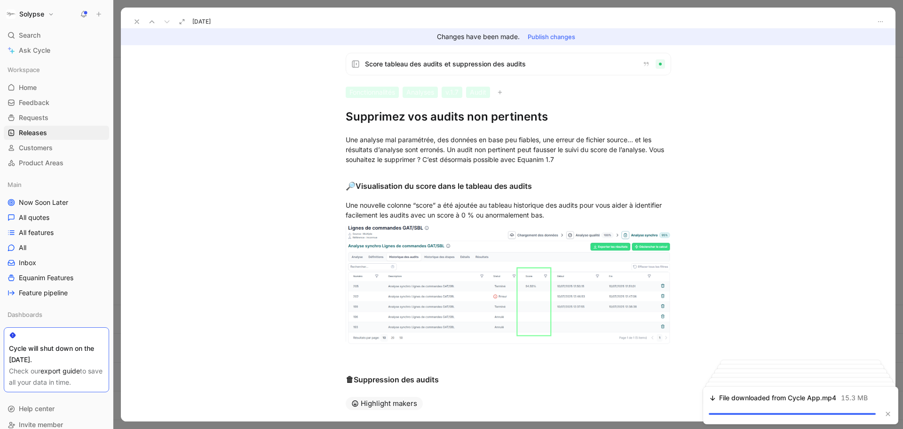
click at [374, 121] on h1 "Supprimez vos audits non pertinents" at bounding box center [509, 116] width 326 height 15
click at [415, 158] on div "Une analyse mal paramétrée, des données en base peu fiables, une erreur de fich…" at bounding box center [509, 150] width 326 height 30
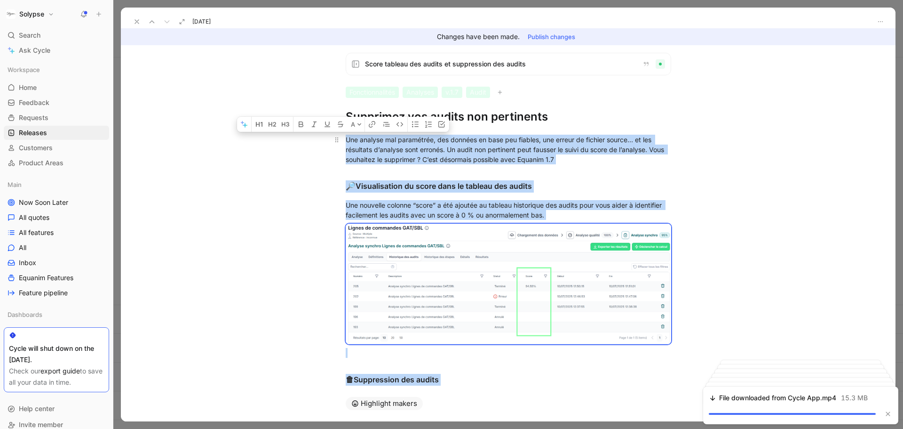
click at [379, 159] on div "Une analyse mal paramétrée, des données en base peu fiables, une erreur de fich…" at bounding box center [509, 150] width 326 height 30
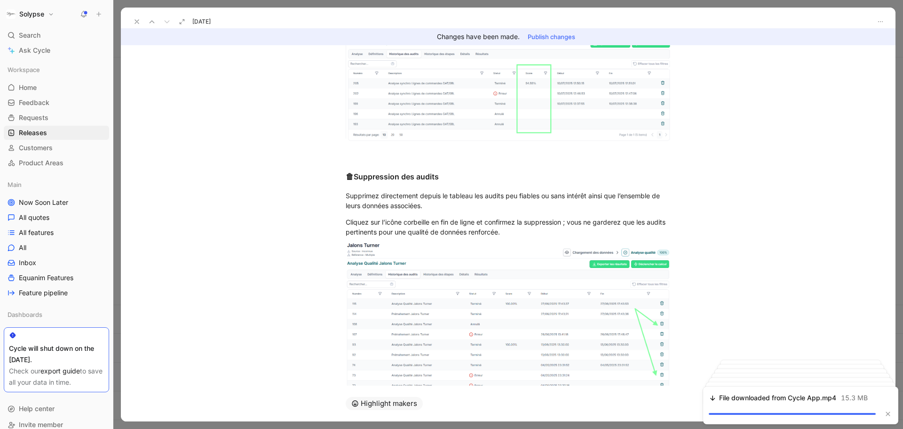
scroll to position [265, 0]
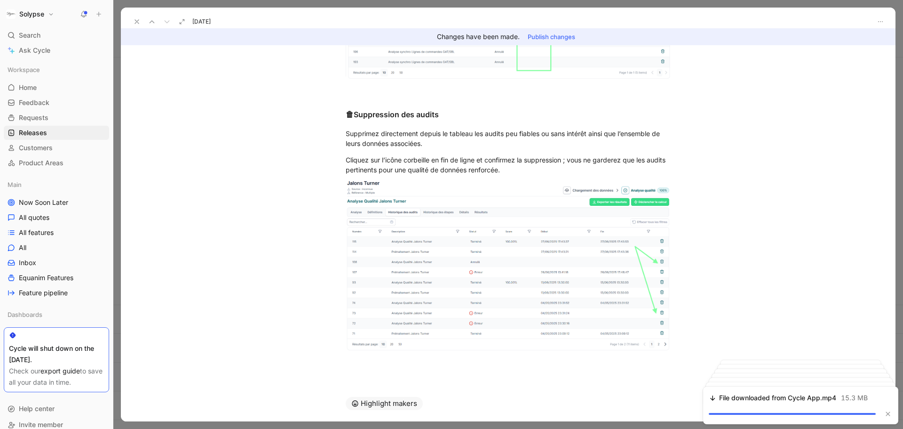
click at [135, 21] on icon at bounding box center [137, 22] width 8 height 8
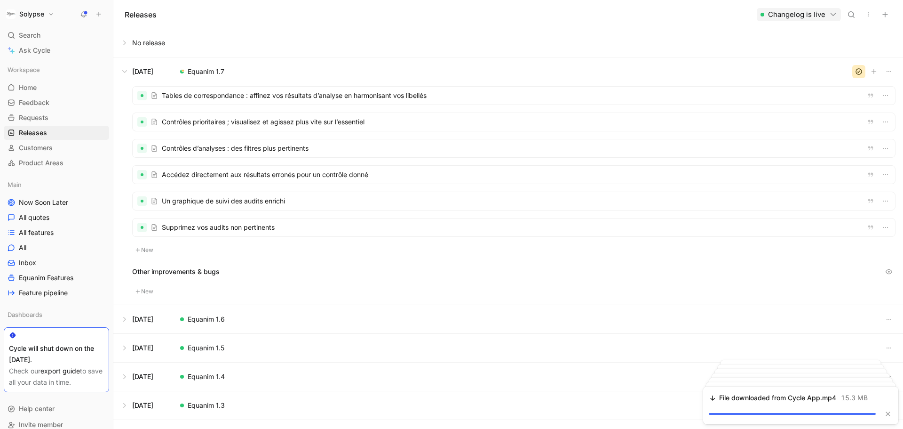
click at [874, 15] on button "button" at bounding box center [868, 14] width 13 height 13
click at [829, 16] on icon "button" at bounding box center [833, 14] width 8 height 8
click at [771, 32] on span "Open changelog" at bounding box center [761, 34] width 51 height 8
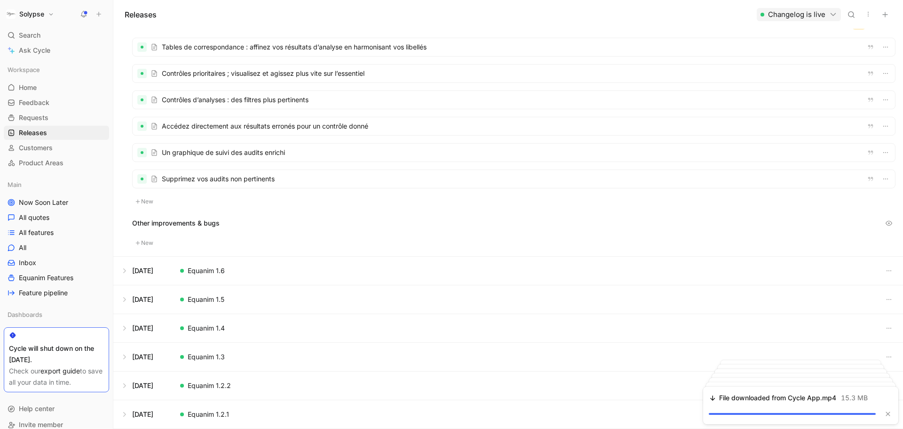
click at [128, 412] on button at bounding box center [508, 414] width 789 height 28
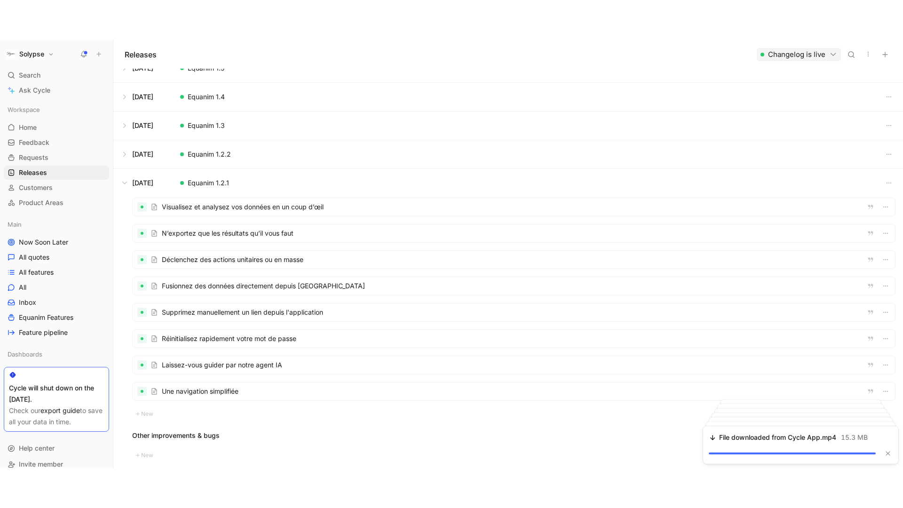
scroll to position [101, 0]
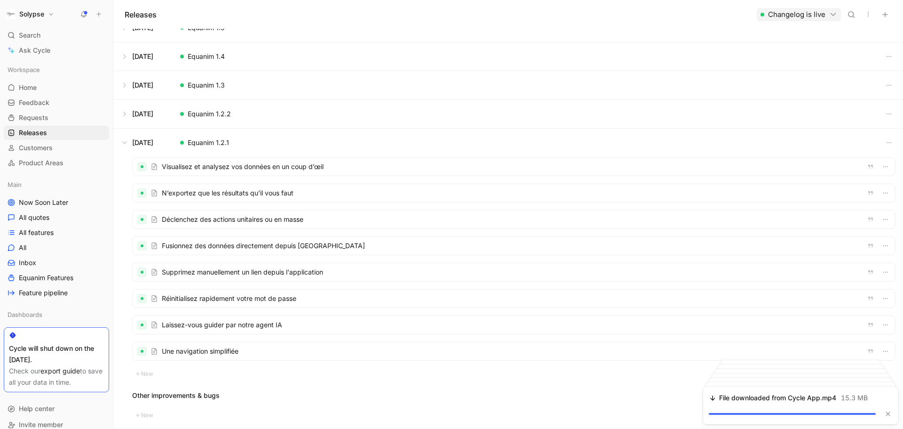
click at [220, 241] on div at bounding box center [514, 246] width 763 height 18
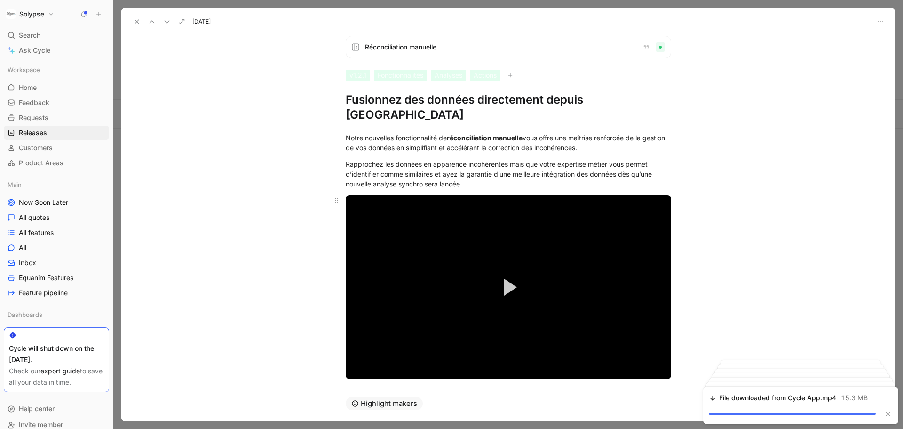
click at [517, 269] on button "Play Video" at bounding box center [508, 287] width 42 height 42
click at [661, 368] on span "Video Player" at bounding box center [662, 368] width 17 height 0
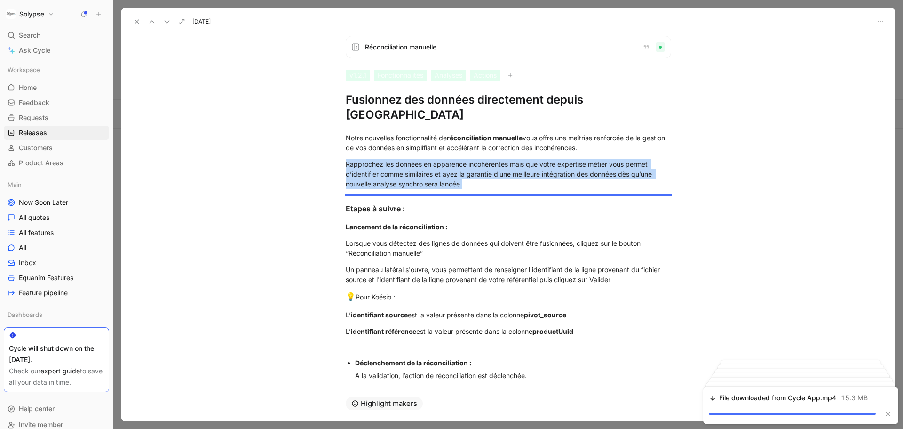
scroll to position [22, 0]
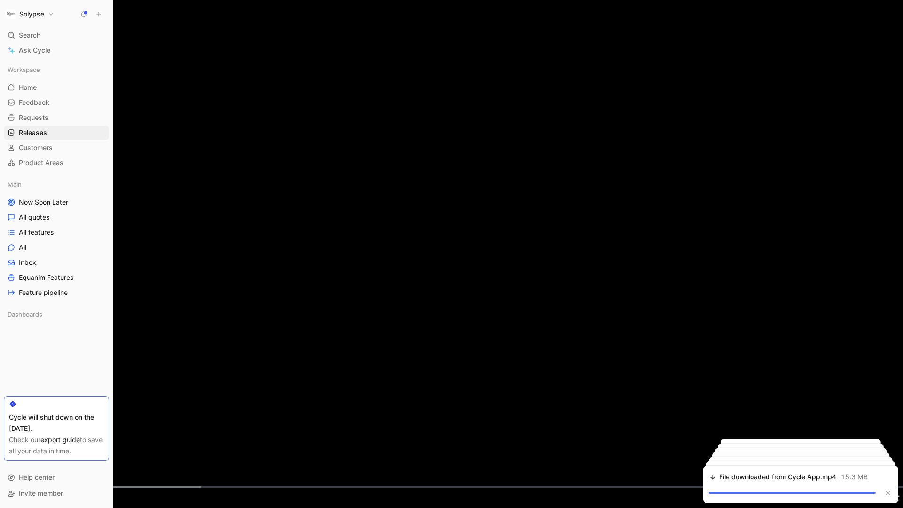
click at [884, 128] on video "Video Player" at bounding box center [451, 254] width 903 height 508
click at [893, 428] on span "Video Player" at bounding box center [894, 498] width 17 height 0
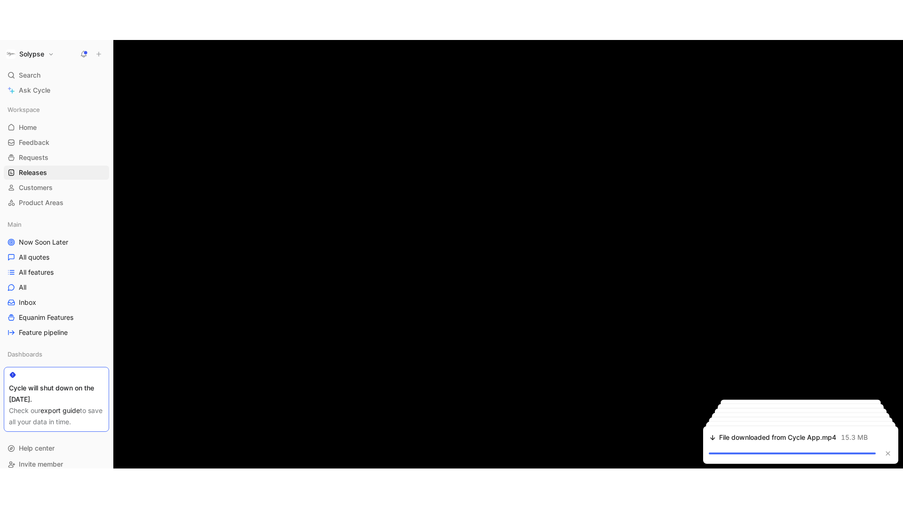
scroll to position [101, 0]
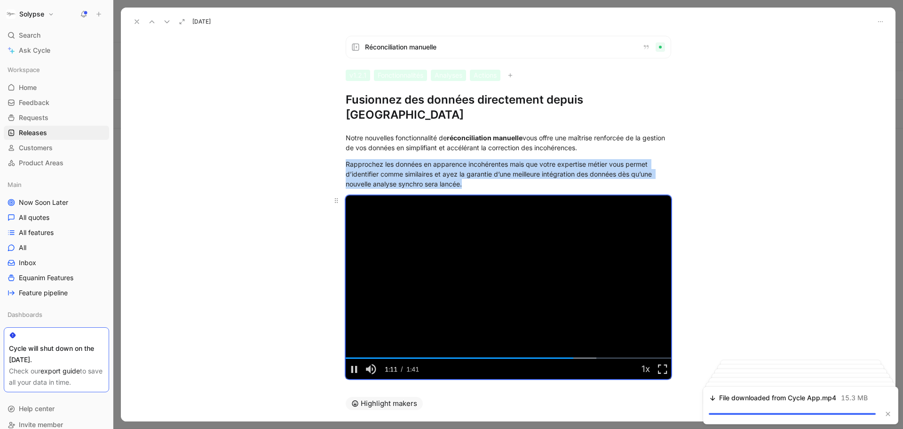
click at [488, 264] on video "Video Player" at bounding box center [509, 286] width 326 height 183
click at [512, 292] on button "Play Video" at bounding box center [508, 287] width 42 height 42
click at [658, 368] on span "Video Player" at bounding box center [662, 368] width 17 height 0
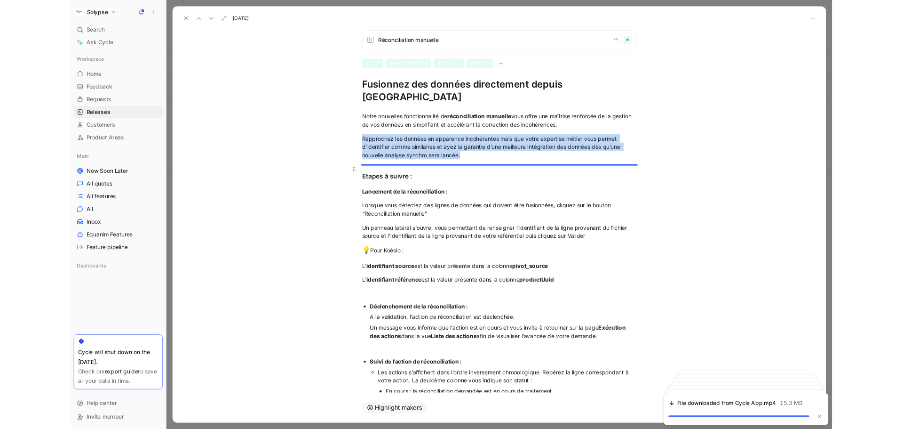
scroll to position [22, 0]
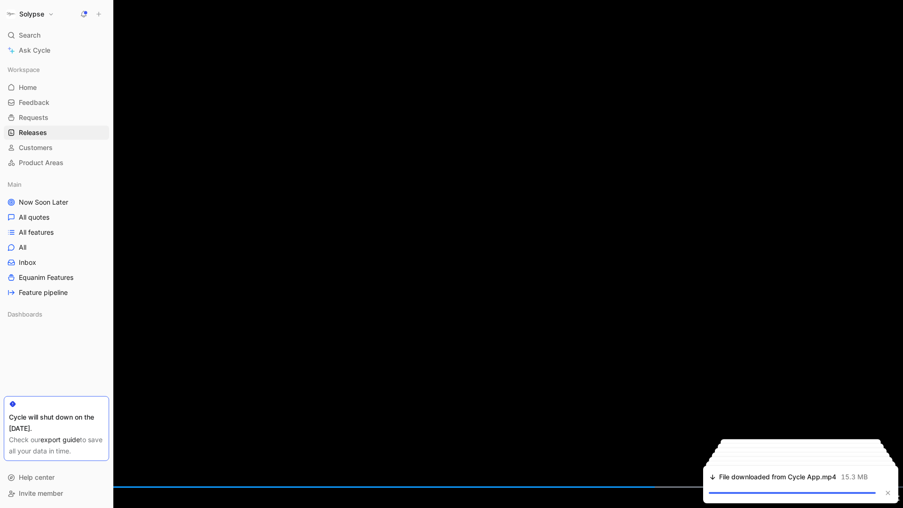
click at [4, 428] on div "Loaded : 87.36% 0:00 1:13" at bounding box center [451, 486] width 903 height 1
click at [899, 428] on span "Video Player" at bounding box center [894, 498] width 17 height 0
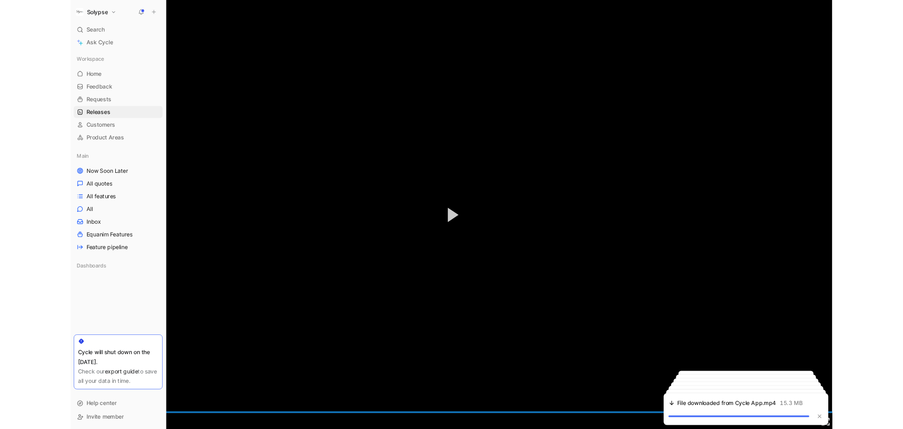
scroll to position [101, 0]
